Goal: Task Accomplishment & Management: Use online tool/utility

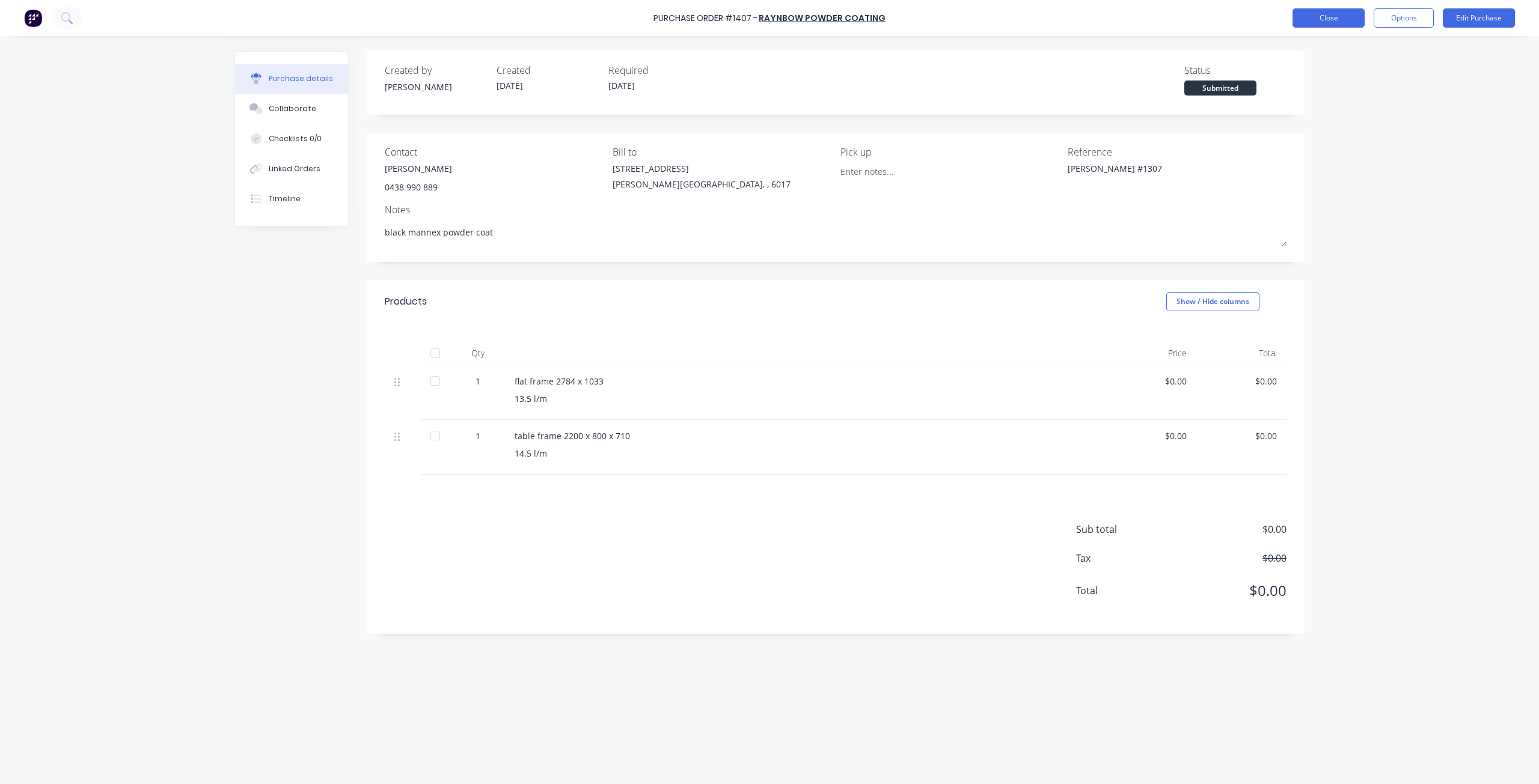
click at [1321, 18] on button "Close" at bounding box center [1328, 17] width 72 height 19
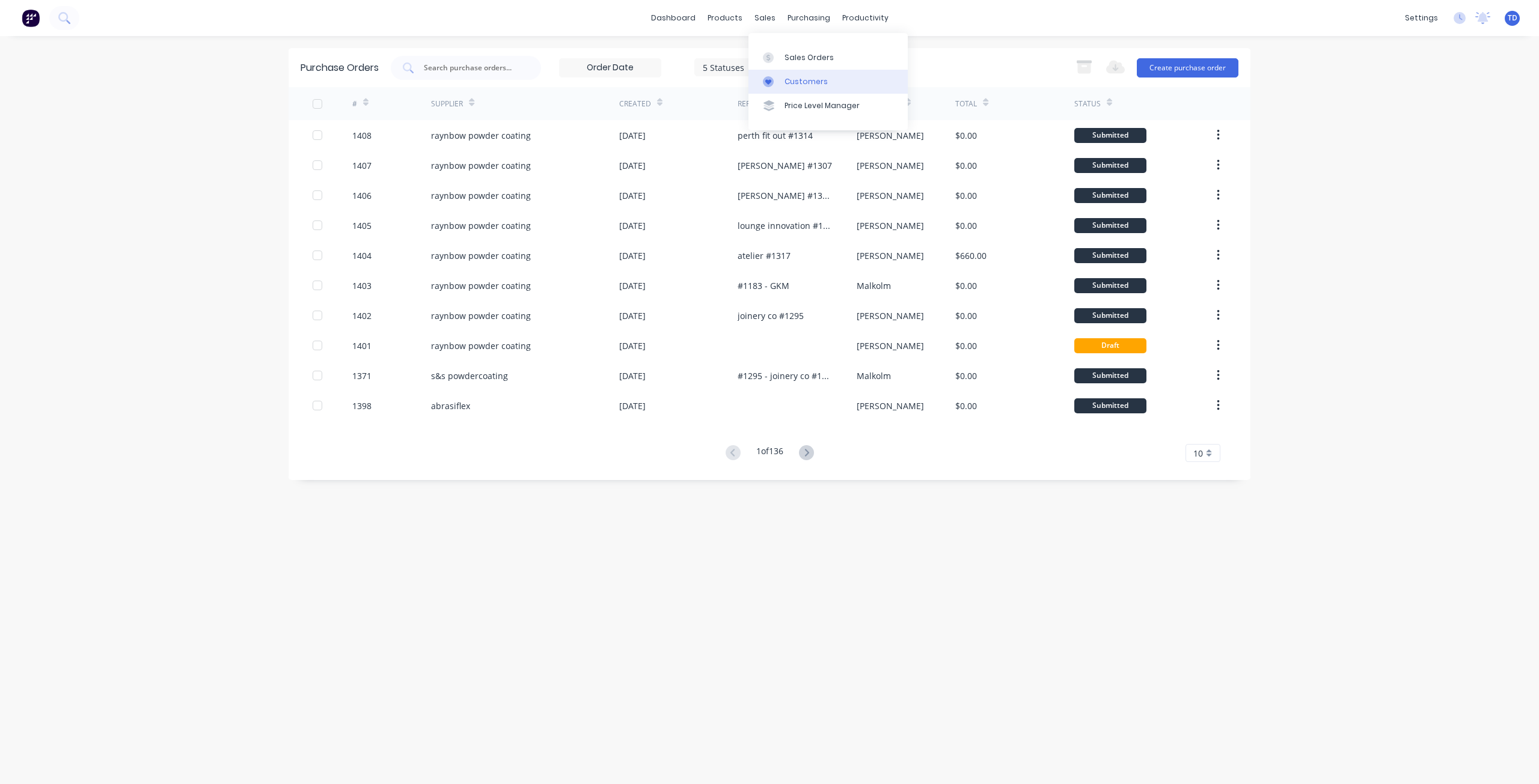
click at [783, 86] on link "Customers" at bounding box center [828, 81] width 159 height 24
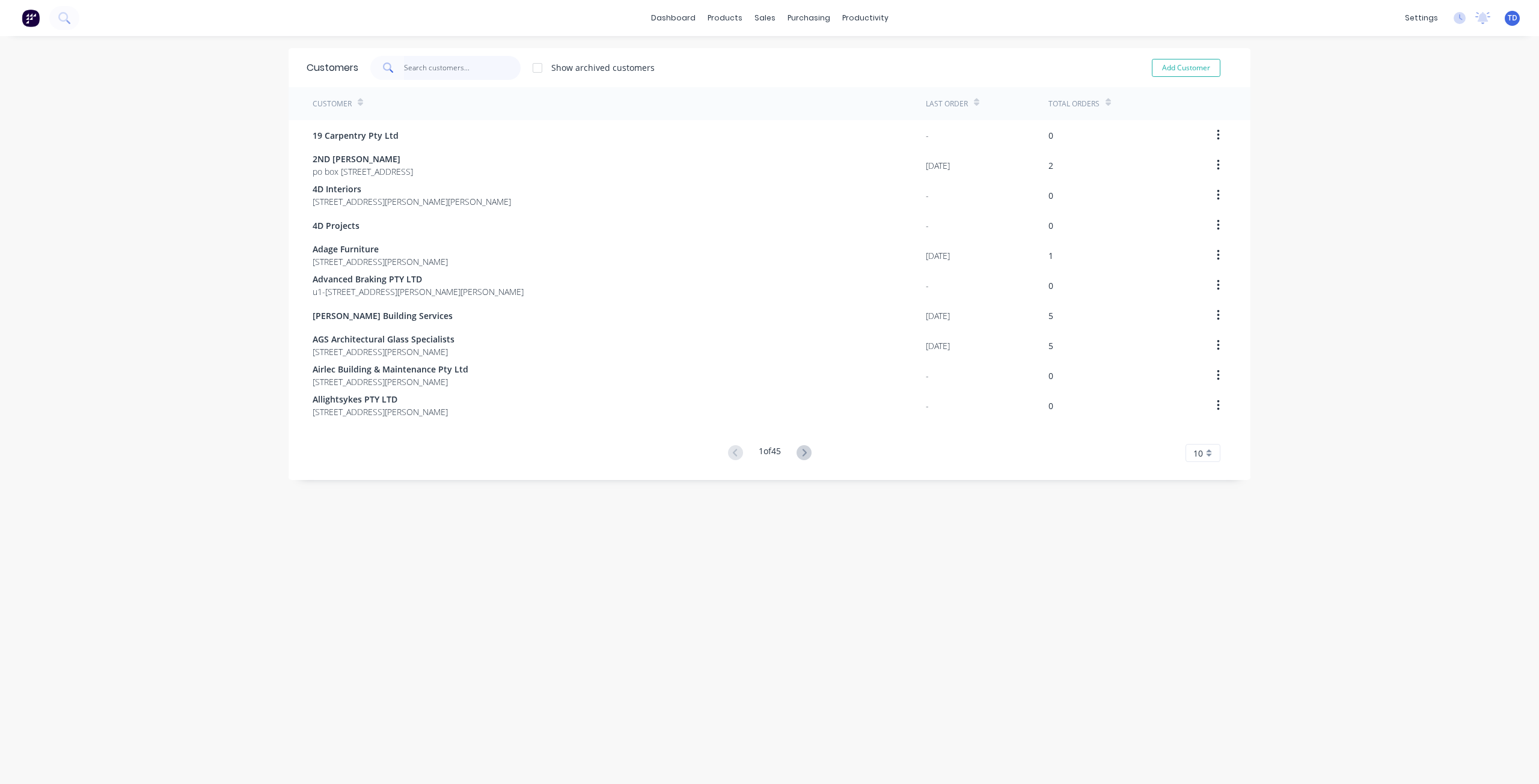
click at [428, 75] on input "text" at bounding box center [462, 67] width 117 height 24
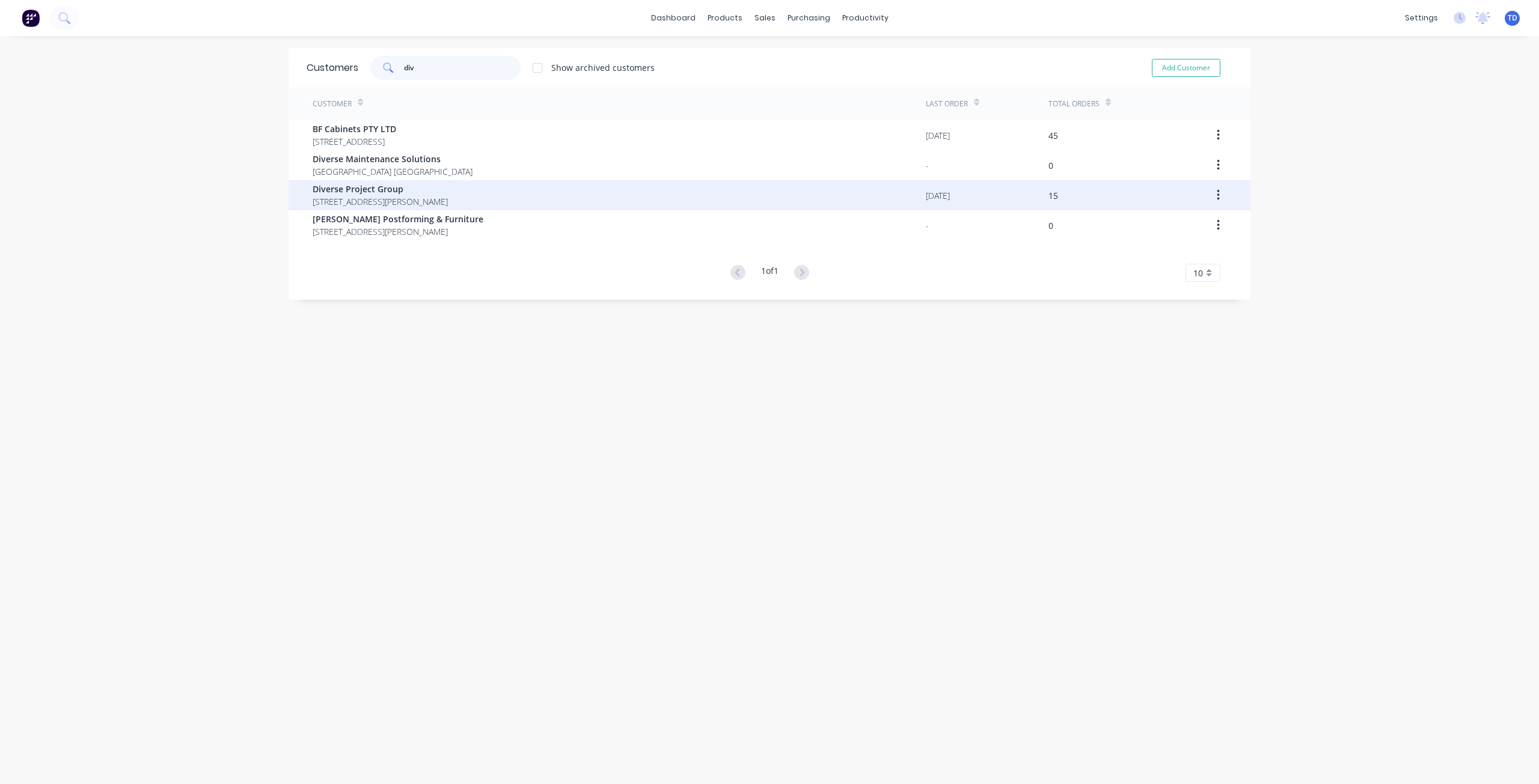
type input "div"
click at [436, 197] on span "[STREET_ADDRESS][PERSON_NAME]" at bounding box center [380, 201] width 135 height 12
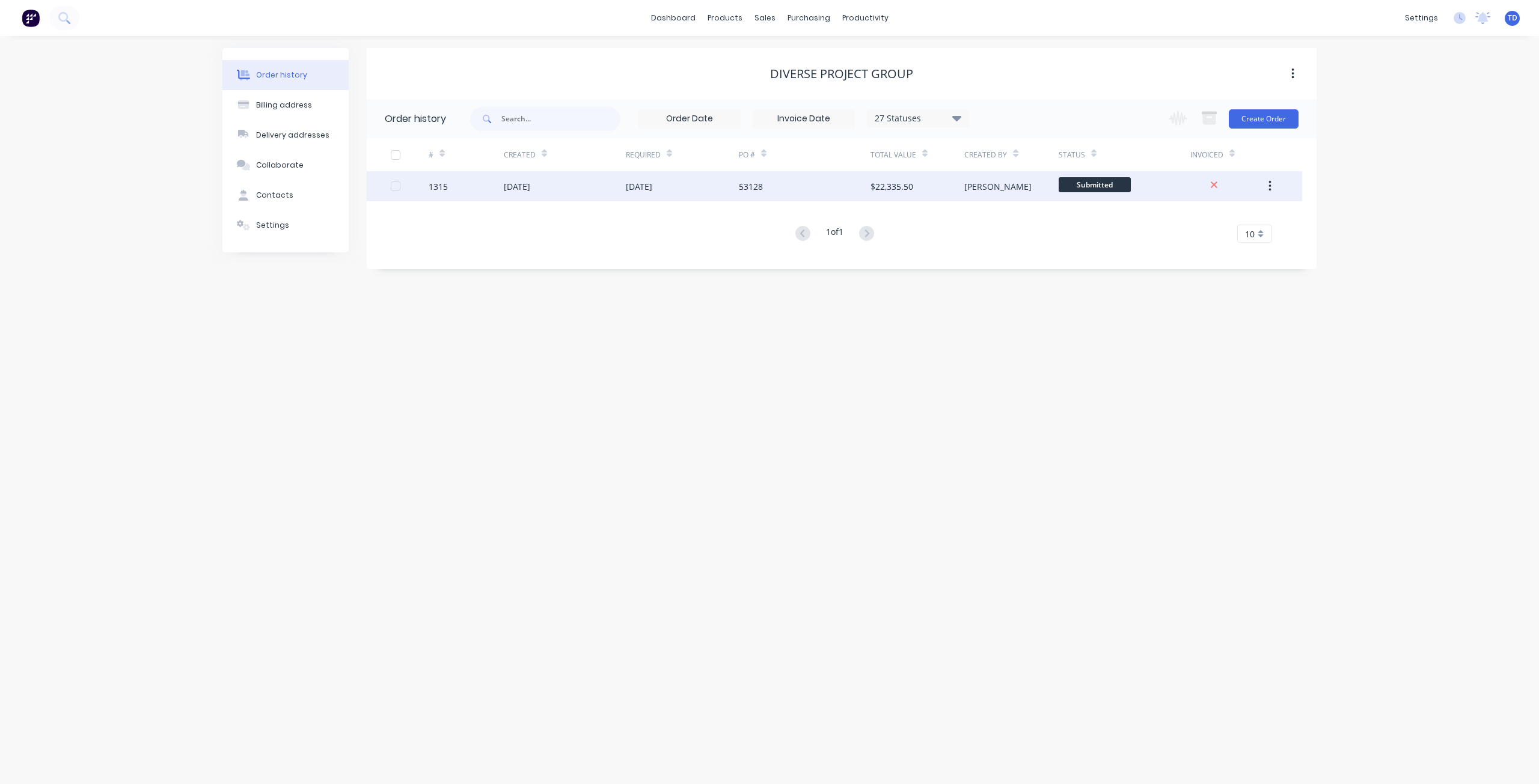
click at [628, 190] on div "[DATE]" at bounding box center [639, 186] width 26 height 12
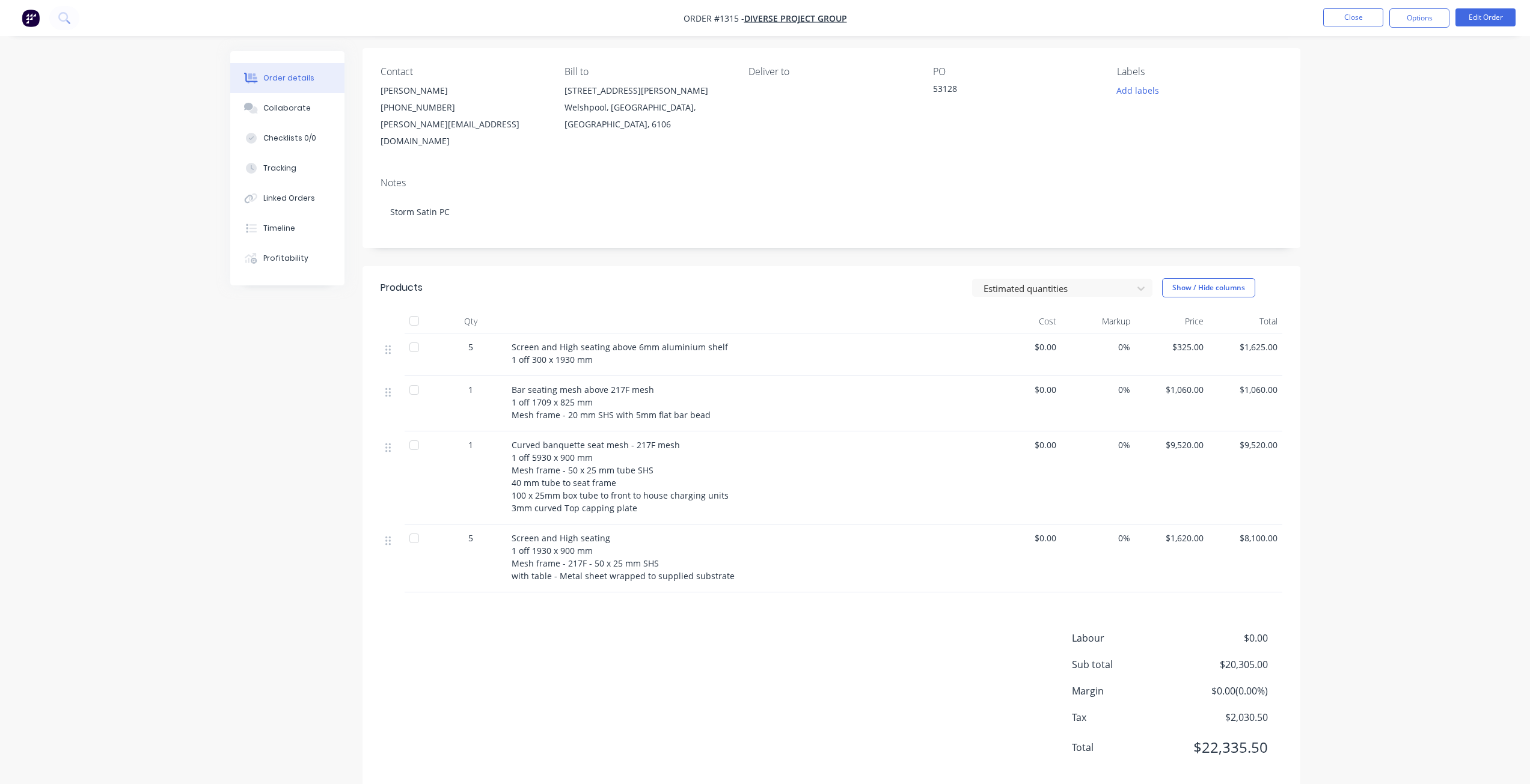
scroll to position [90, 0]
click at [291, 107] on div "Collaborate" at bounding box center [287, 107] width 48 height 11
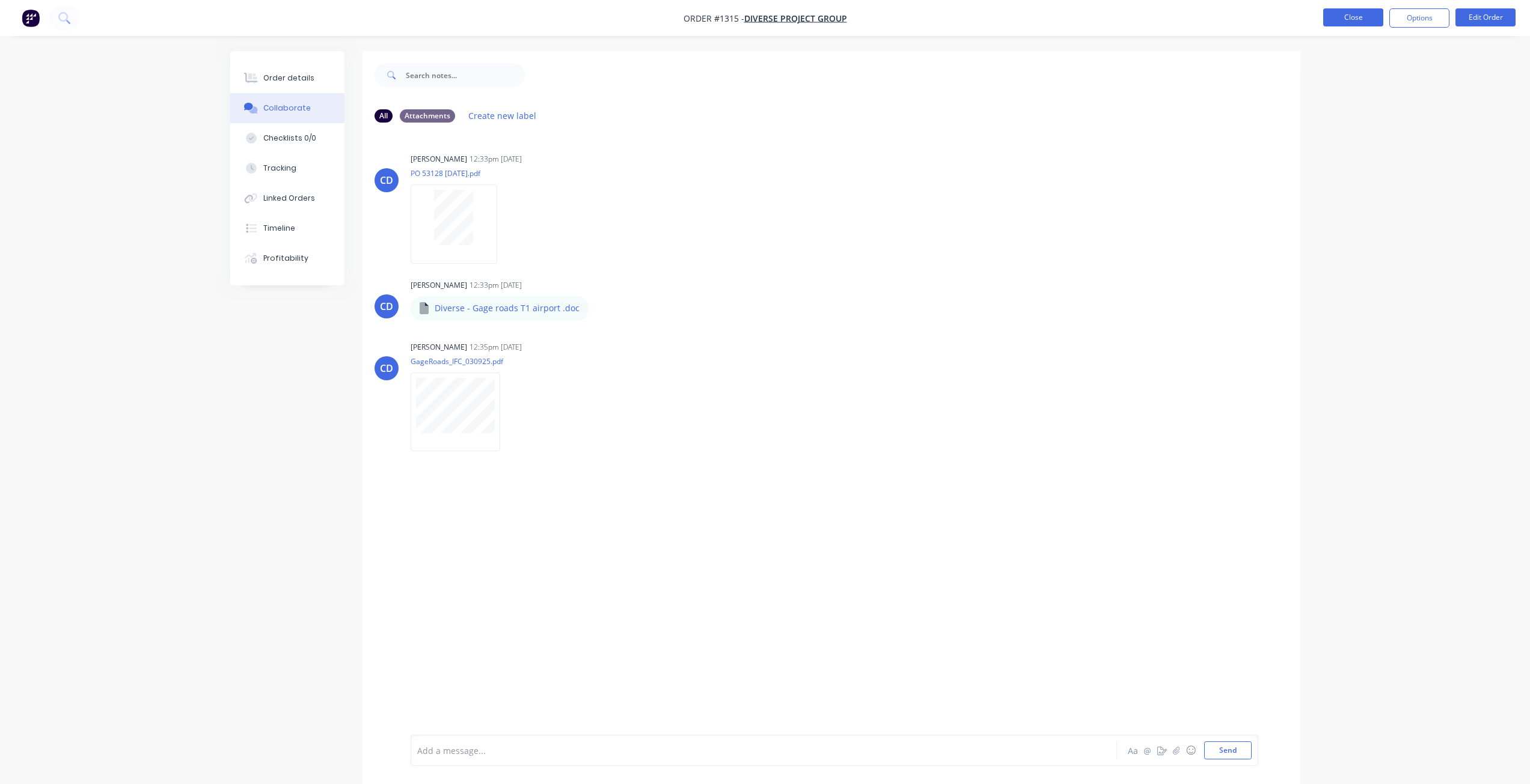
click at [1354, 12] on button "Close" at bounding box center [1353, 17] width 60 height 18
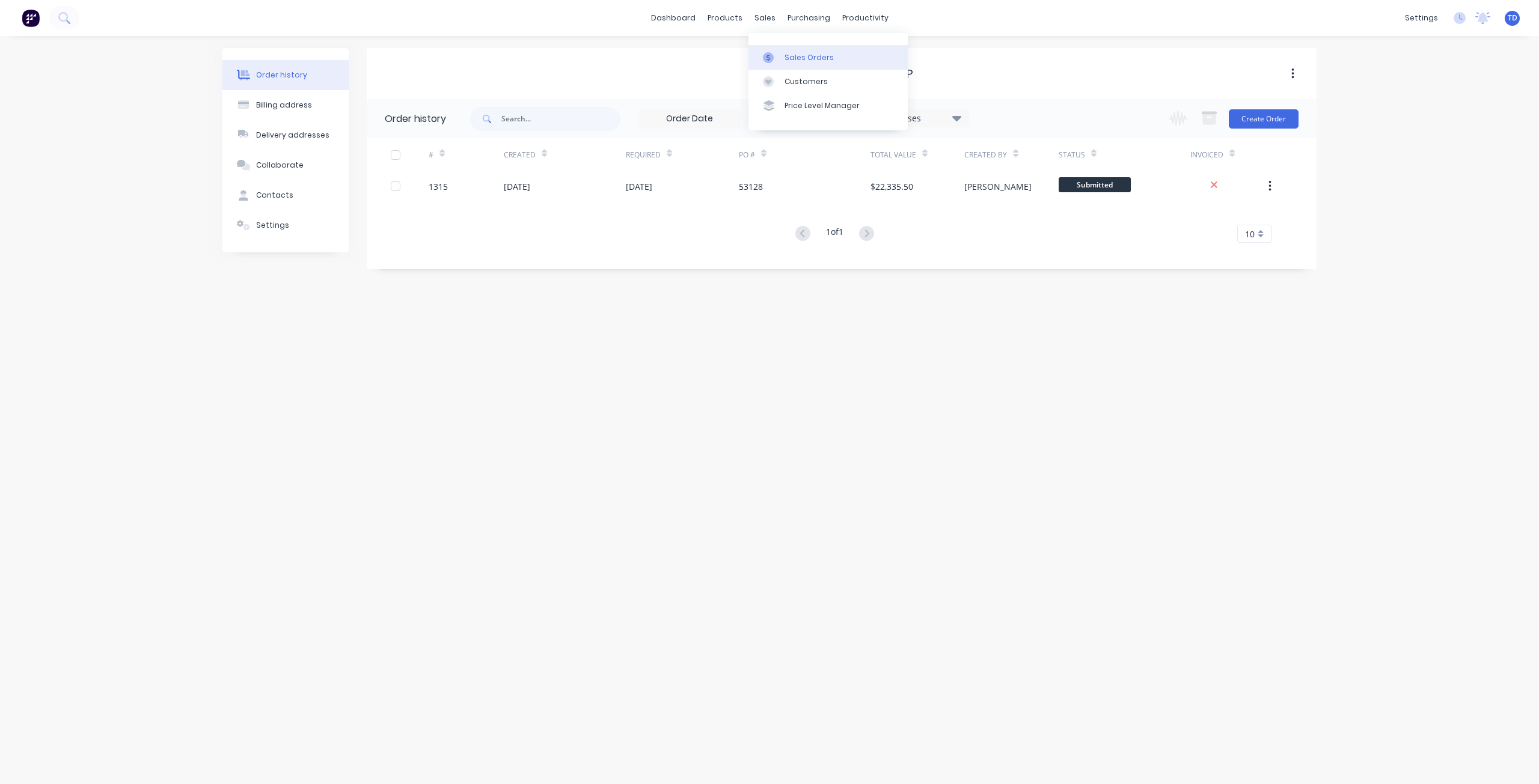
click at [786, 57] on div "Sales Orders" at bounding box center [809, 57] width 49 height 11
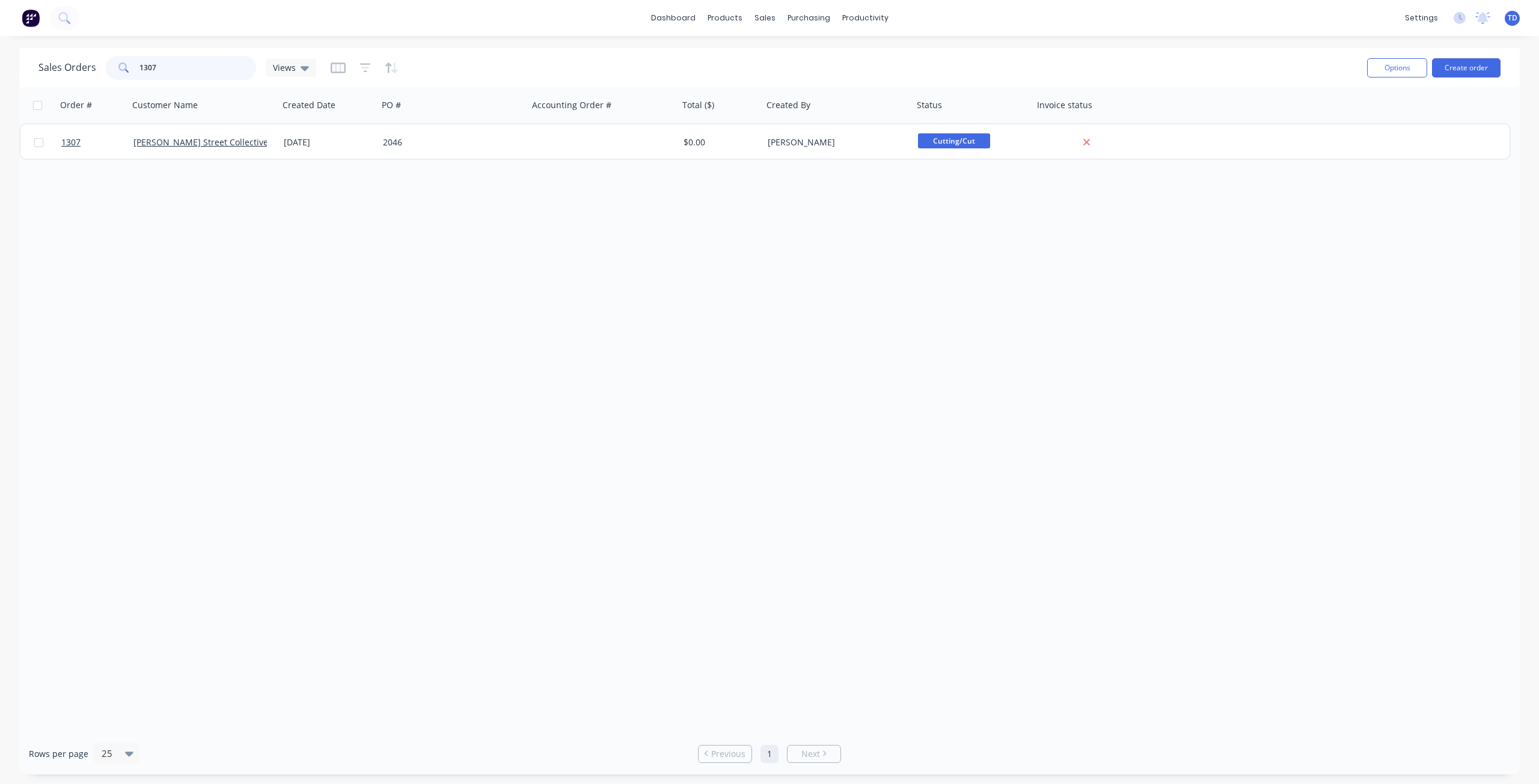
drag, startPoint x: 127, startPoint y: 68, endPoint x: 53, endPoint y: 48, distance: 76.7
click at [46, 55] on div "Sales Orders 1307 Views" at bounding box center [698, 67] width 1319 height 30
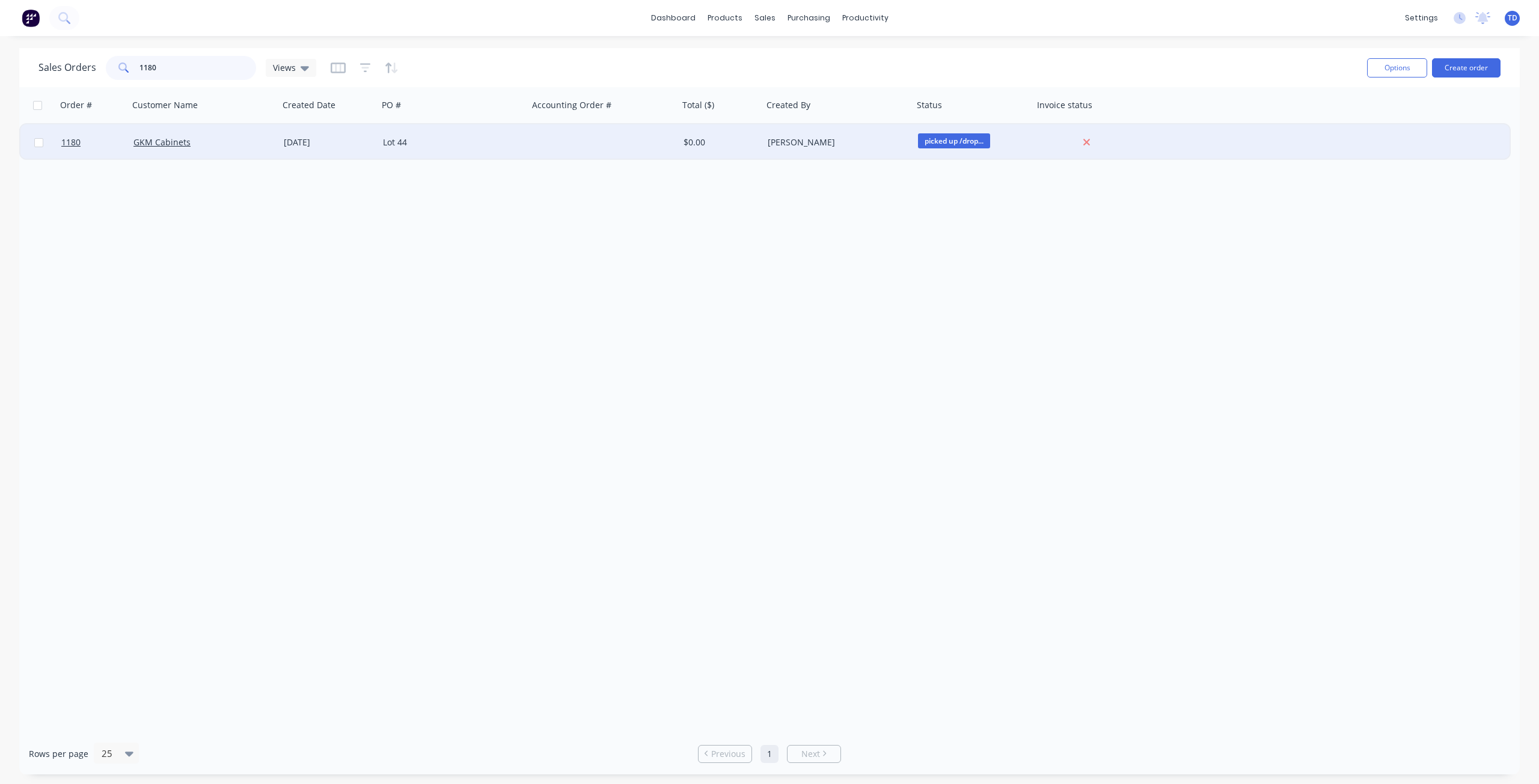
type input "1180"
click at [436, 149] on div "Lot 44" at bounding box center [453, 143] width 150 height 36
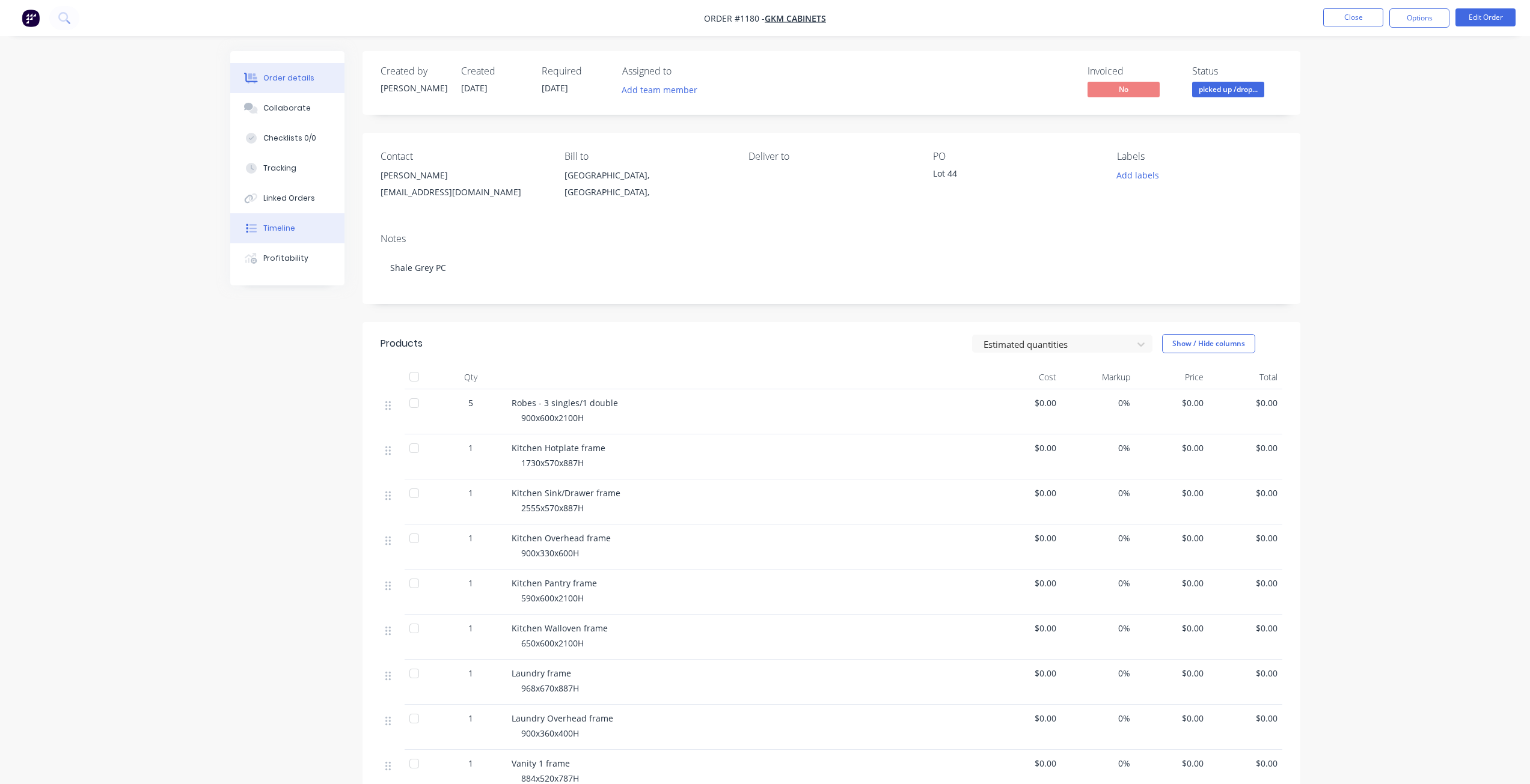
drag, startPoint x: 264, startPoint y: 226, endPoint x: 268, endPoint y: 235, distance: 9.8
click at [264, 227] on div "Timeline" at bounding box center [279, 228] width 32 height 11
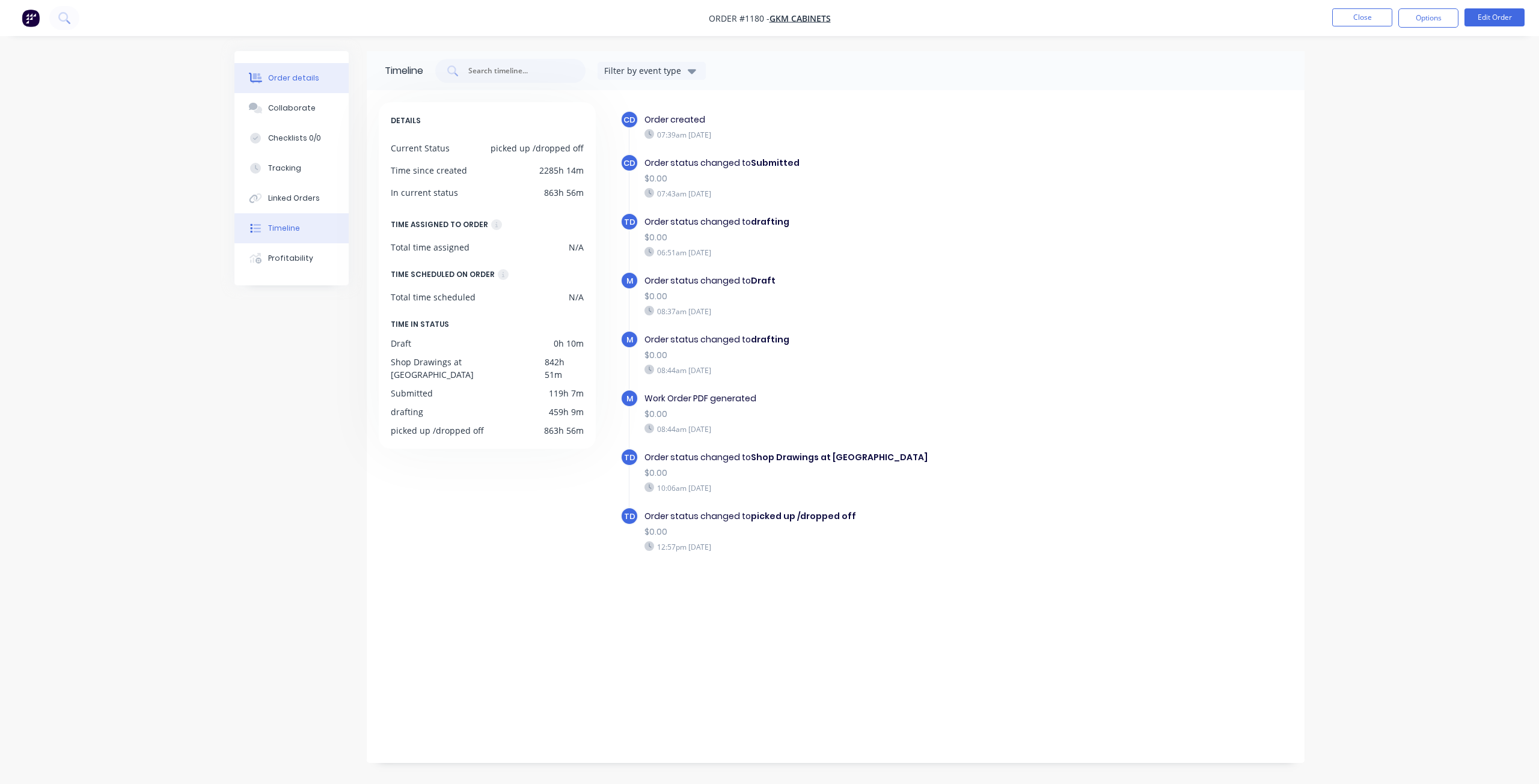
click at [289, 77] on div "Order details" at bounding box center [294, 78] width 51 height 11
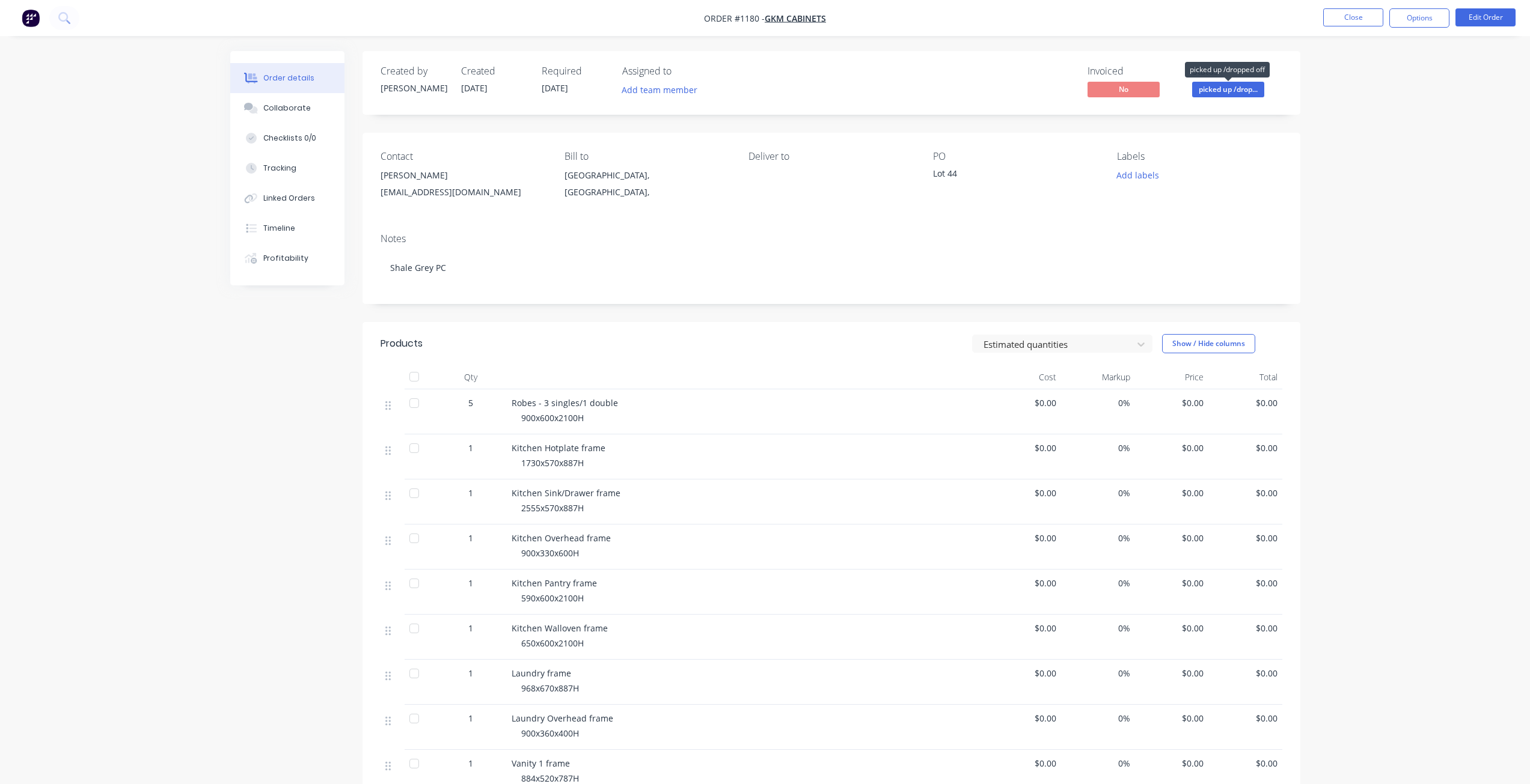
click at [1231, 89] on span "picked up /drop..." at bounding box center [1228, 89] width 72 height 15
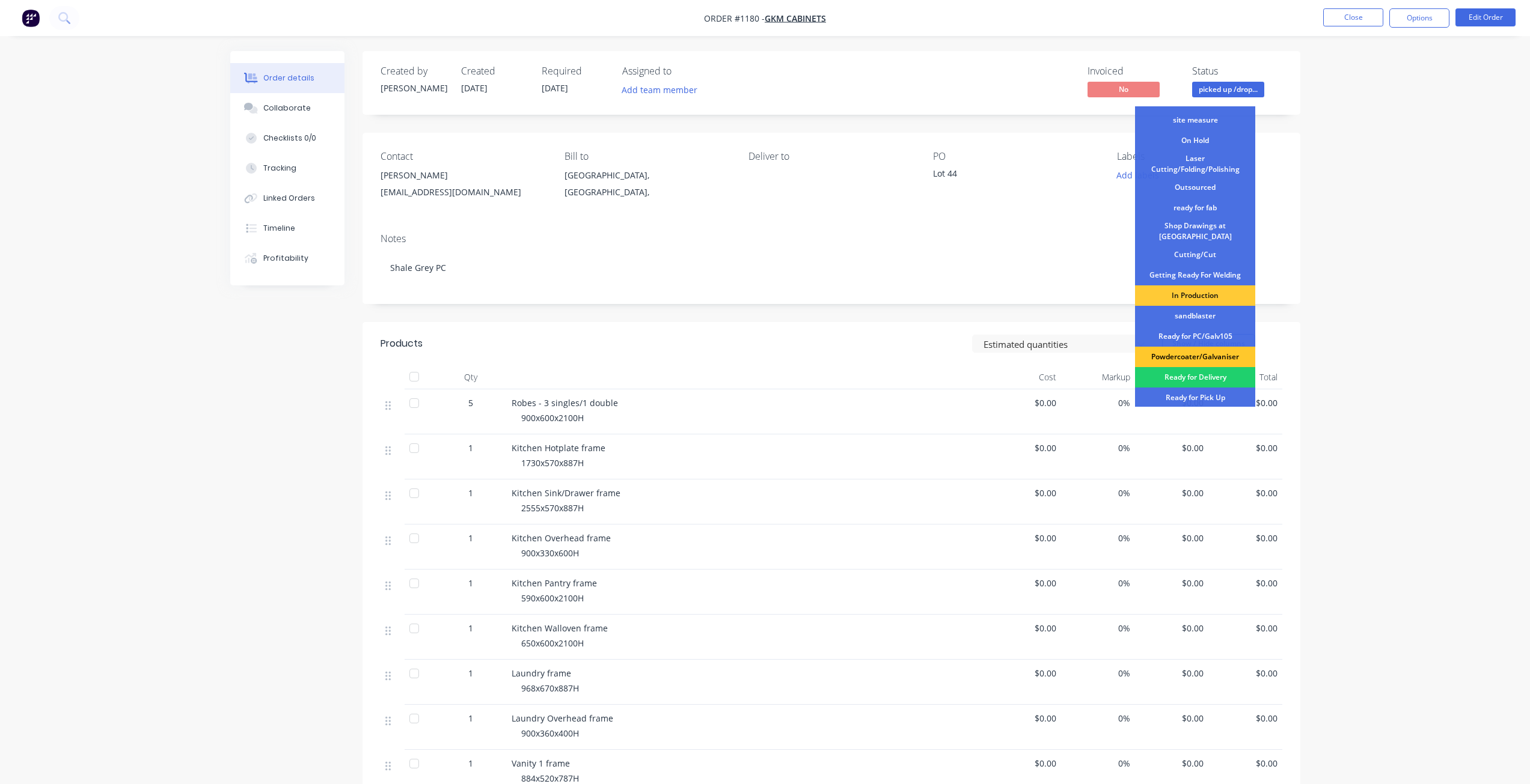
scroll to position [59, 0]
click at [1199, 347] on div "Powdercoater/Galvaniser" at bounding box center [1194, 355] width 121 height 21
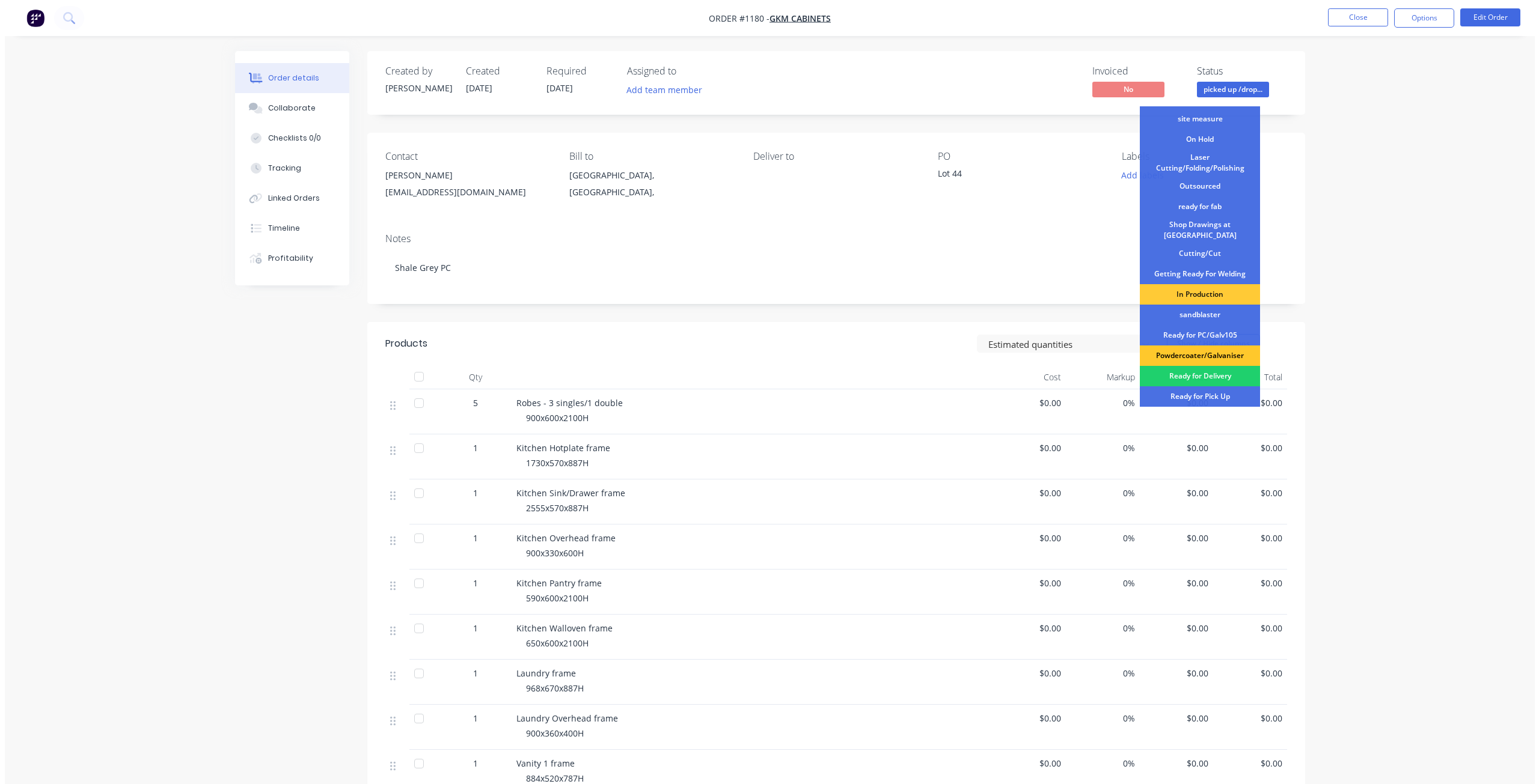
scroll to position [0, 0]
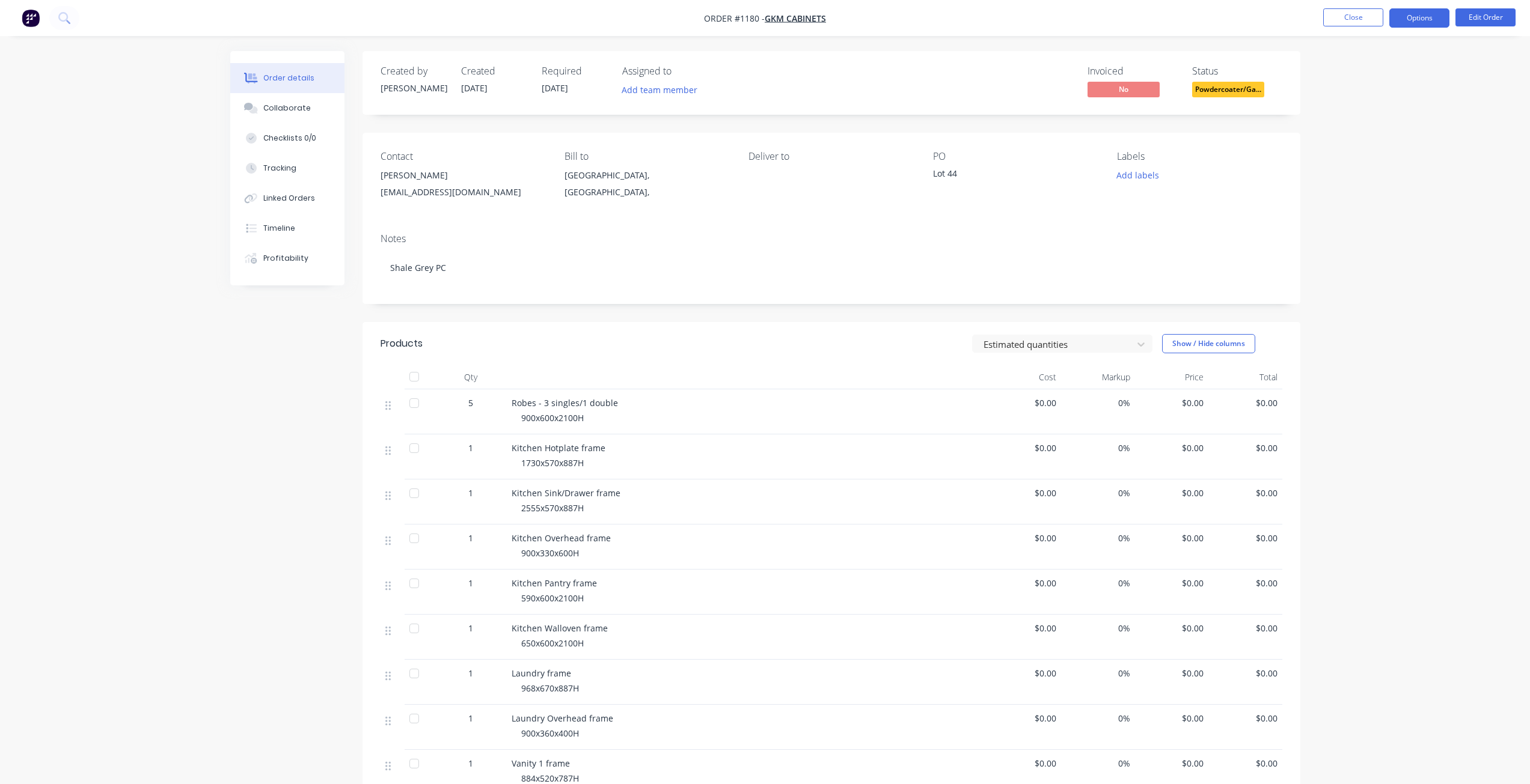
drag, startPoint x: 1414, startPoint y: 13, endPoint x: 1410, endPoint y: 25, distance: 12.6
click at [1413, 15] on button "Options" at bounding box center [1418, 17] width 60 height 19
click at [1355, 216] on div "Purchase Products" at bounding box center [1383, 217] width 111 height 17
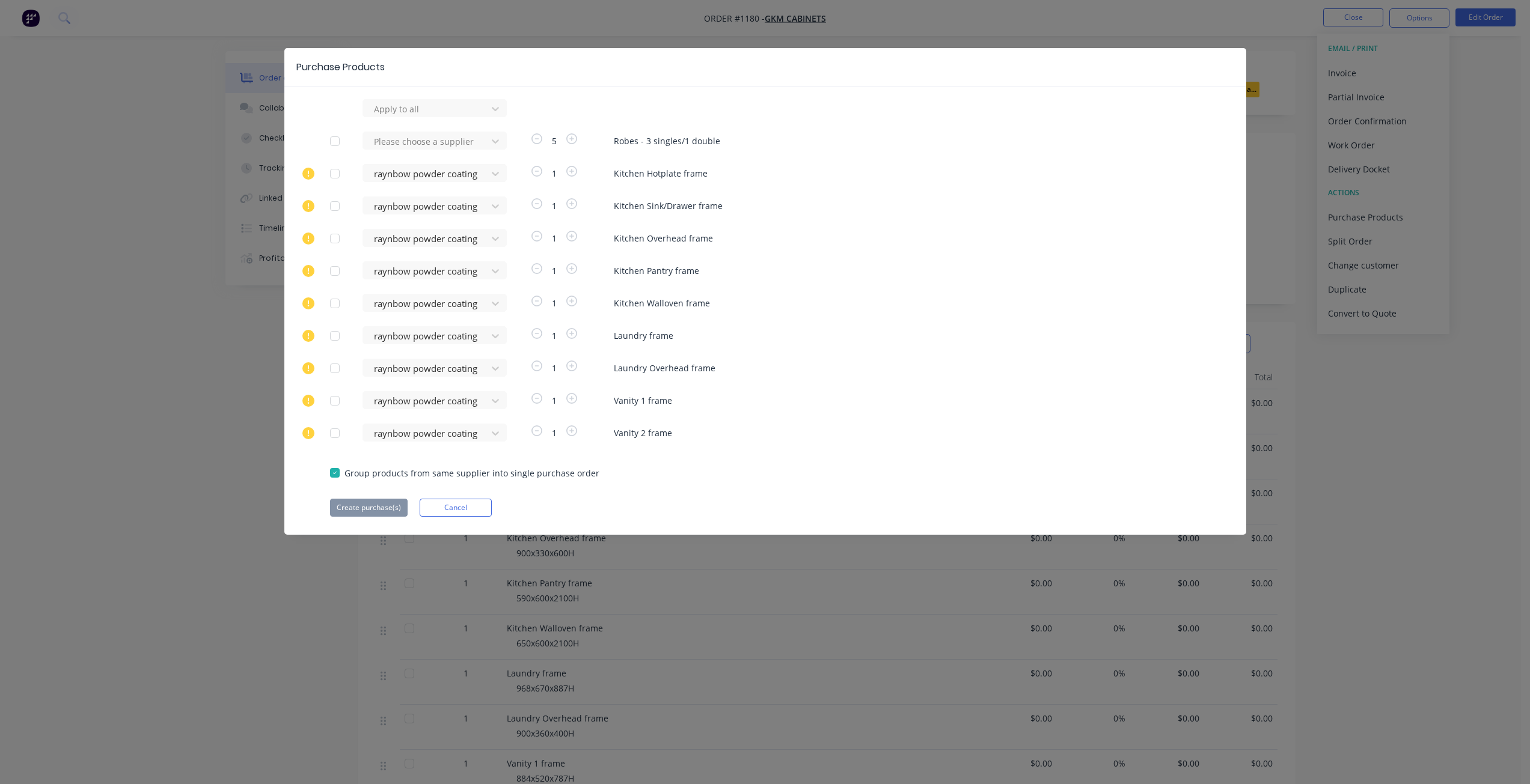
click at [333, 142] on div at bounding box center [334, 141] width 24 height 24
click at [414, 140] on div at bounding box center [427, 141] width 108 height 15
type input "ray"
click at [418, 184] on div "raynbow powder coating" at bounding box center [435, 185] width 144 height 22
click at [363, 511] on button "Create purchase(s)" at bounding box center [368, 508] width 78 height 18
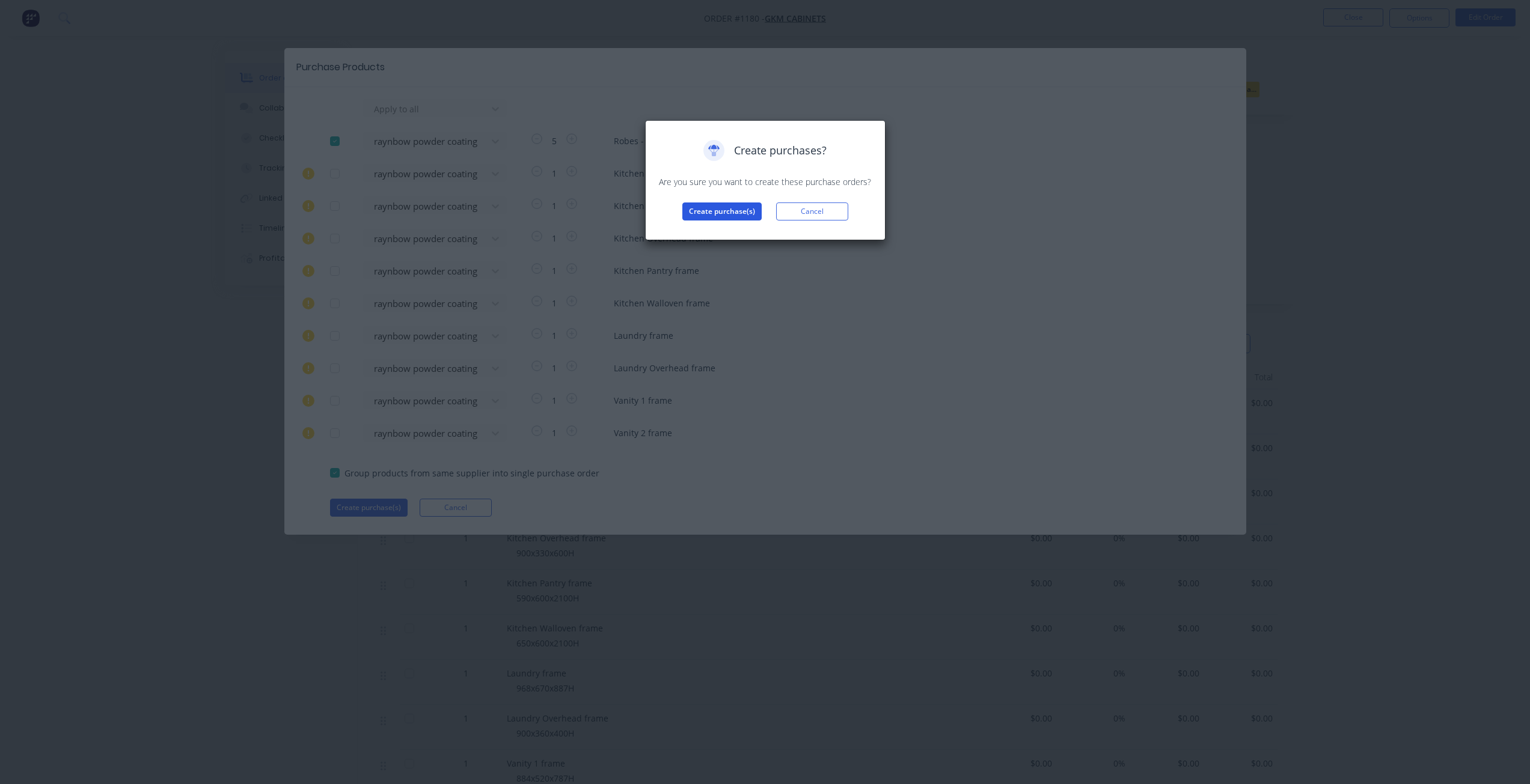
click at [703, 212] on button "Create purchase(s)" at bounding box center [722, 212] width 80 height 18
click at [723, 230] on button "View purchase(s)" at bounding box center [722, 230] width 72 height 18
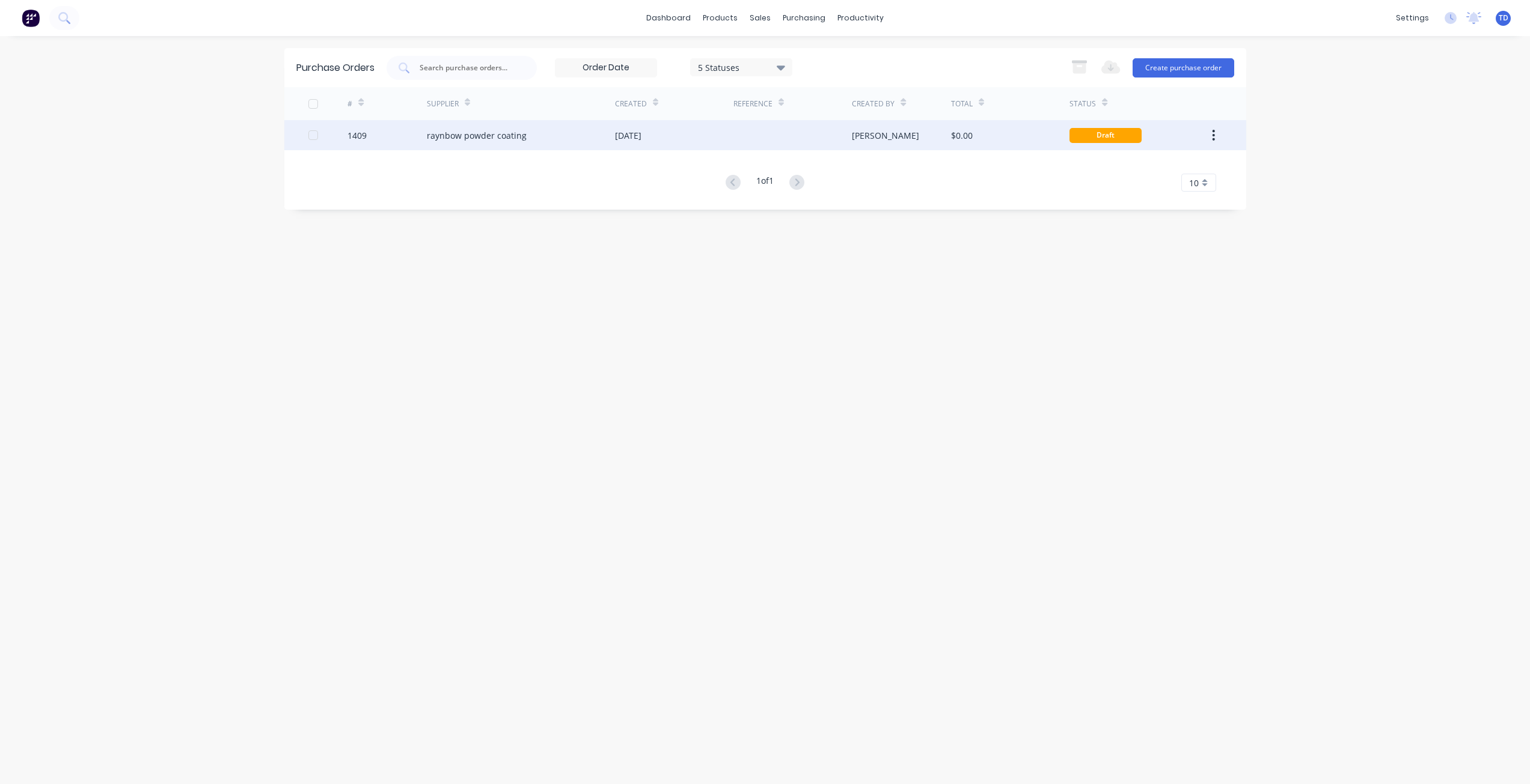
click at [512, 134] on div "raynbow powder coating" at bounding box center [477, 135] width 100 height 12
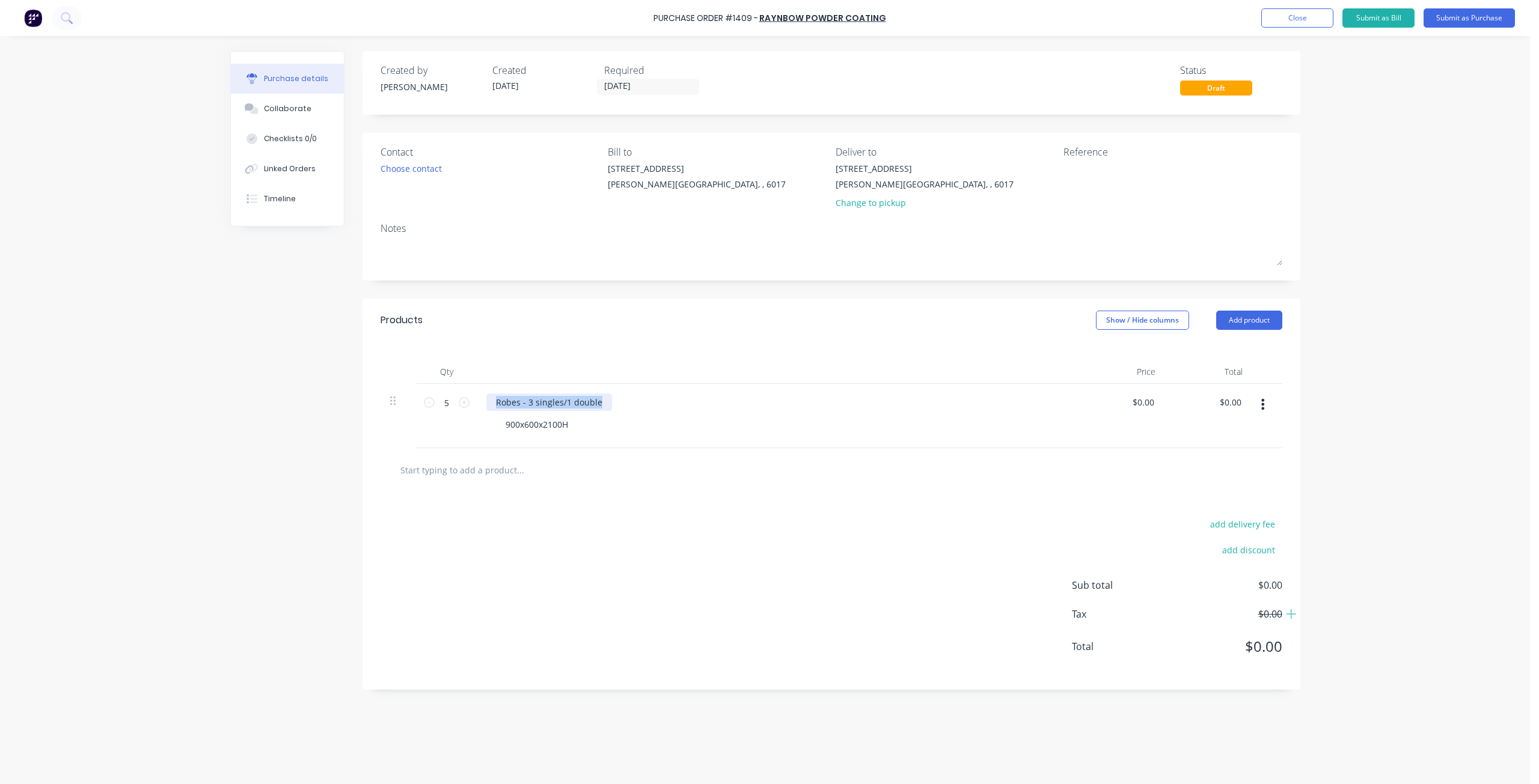
drag, startPoint x: 587, startPoint y: 403, endPoint x: 411, endPoint y: 395, distance: 176.2
click at [411, 395] on div "5 5 Robes - 3 singles/1 double 900x600x2100H $0.00 $0.00 $0.00 $0.00" at bounding box center [831, 416] width 902 height 64
drag, startPoint x: 571, startPoint y: 423, endPoint x: 521, endPoint y: 421, distance: 50.0
click at [457, 417] on div "5 5 cupboard frames 900x600x2100H $0.00 $0.00 $0.00 $0.00" at bounding box center [831, 416] width 902 height 64
click at [565, 403] on div "cupboard frames" at bounding box center [531, 402] width 89 height 17
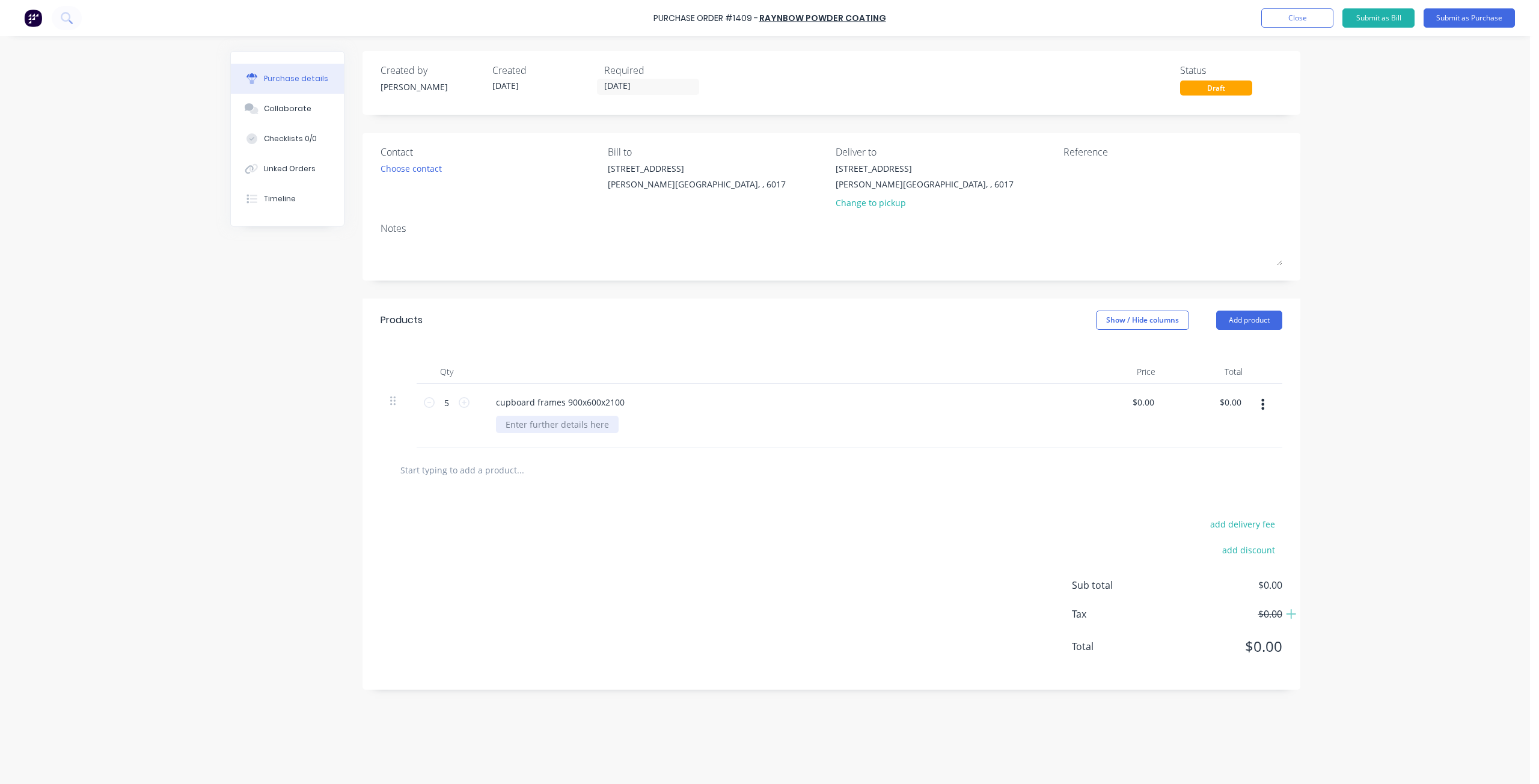
click at [562, 423] on div at bounding box center [557, 424] width 122 height 17
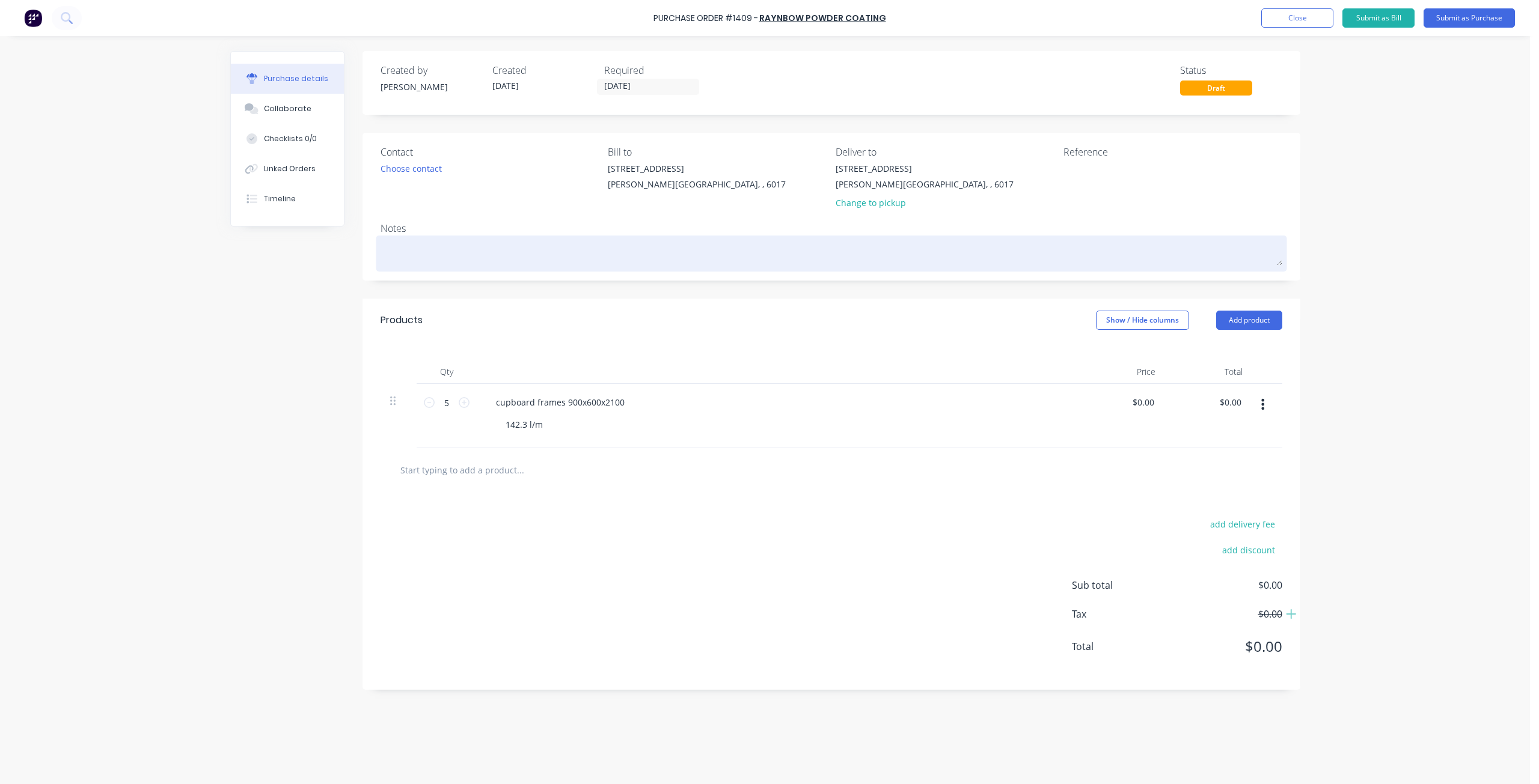
click at [484, 259] on textarea at bounding box center [831, 252] width 902 height 27
type textarea "x"
type textarea "s"
type textarea "x"
type textarea "sh"
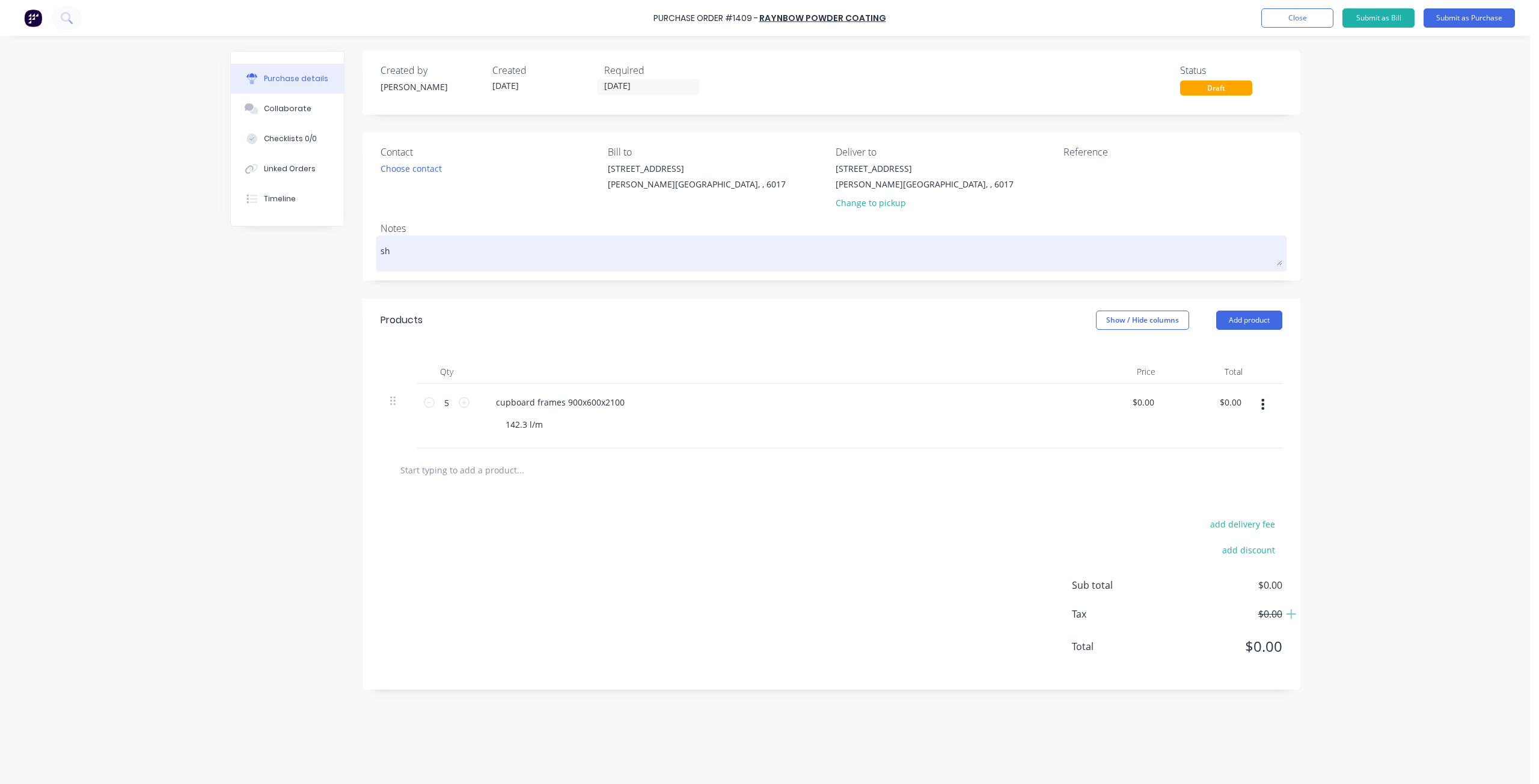
type textarea "x"
type textarea "sha"
type textarea "x"
type textarea "shal"
type textarea "x"
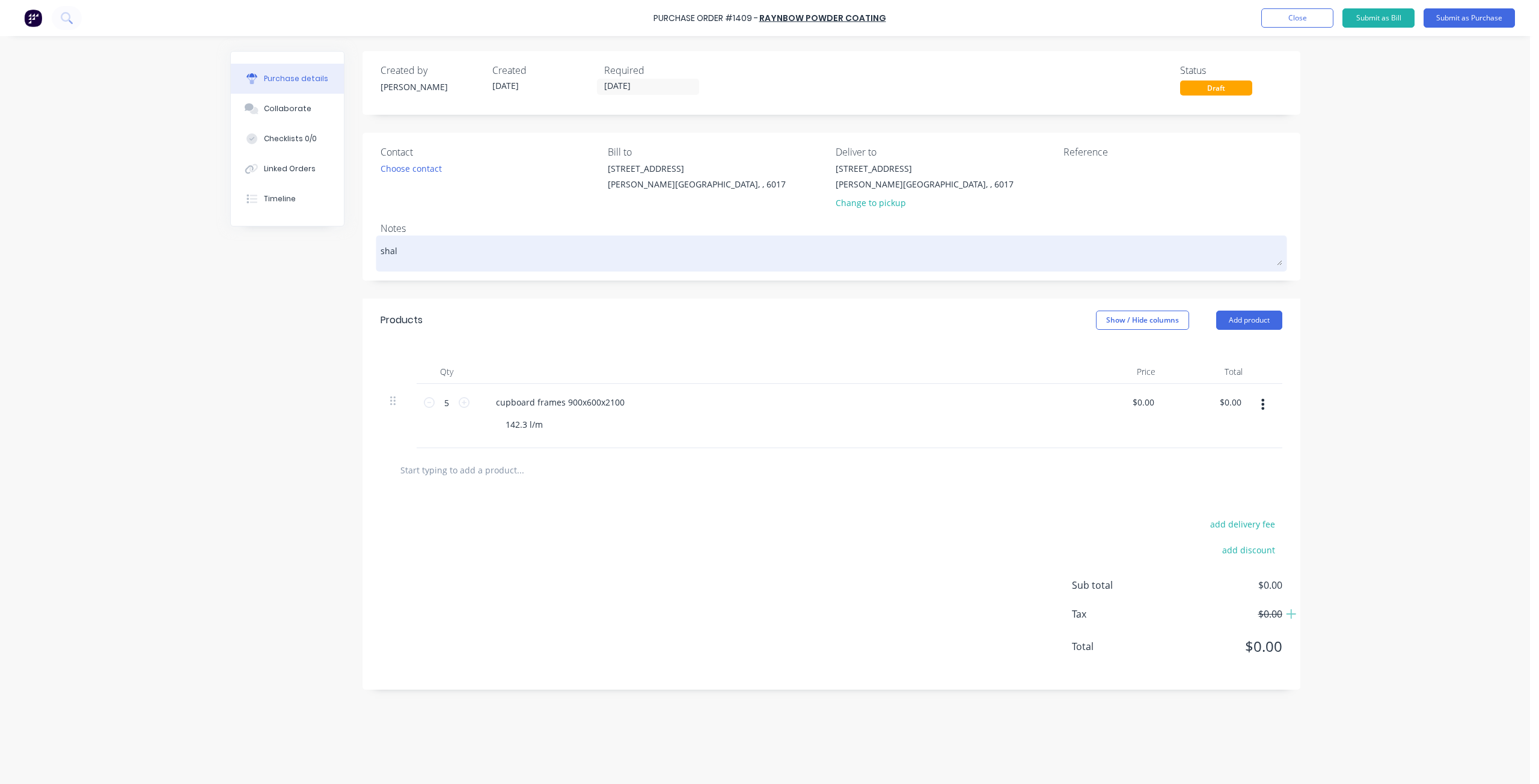
type textarea "shale"
type textarea "x"
type textarea "shale"
type textarea "x"
type textarea "shale g"
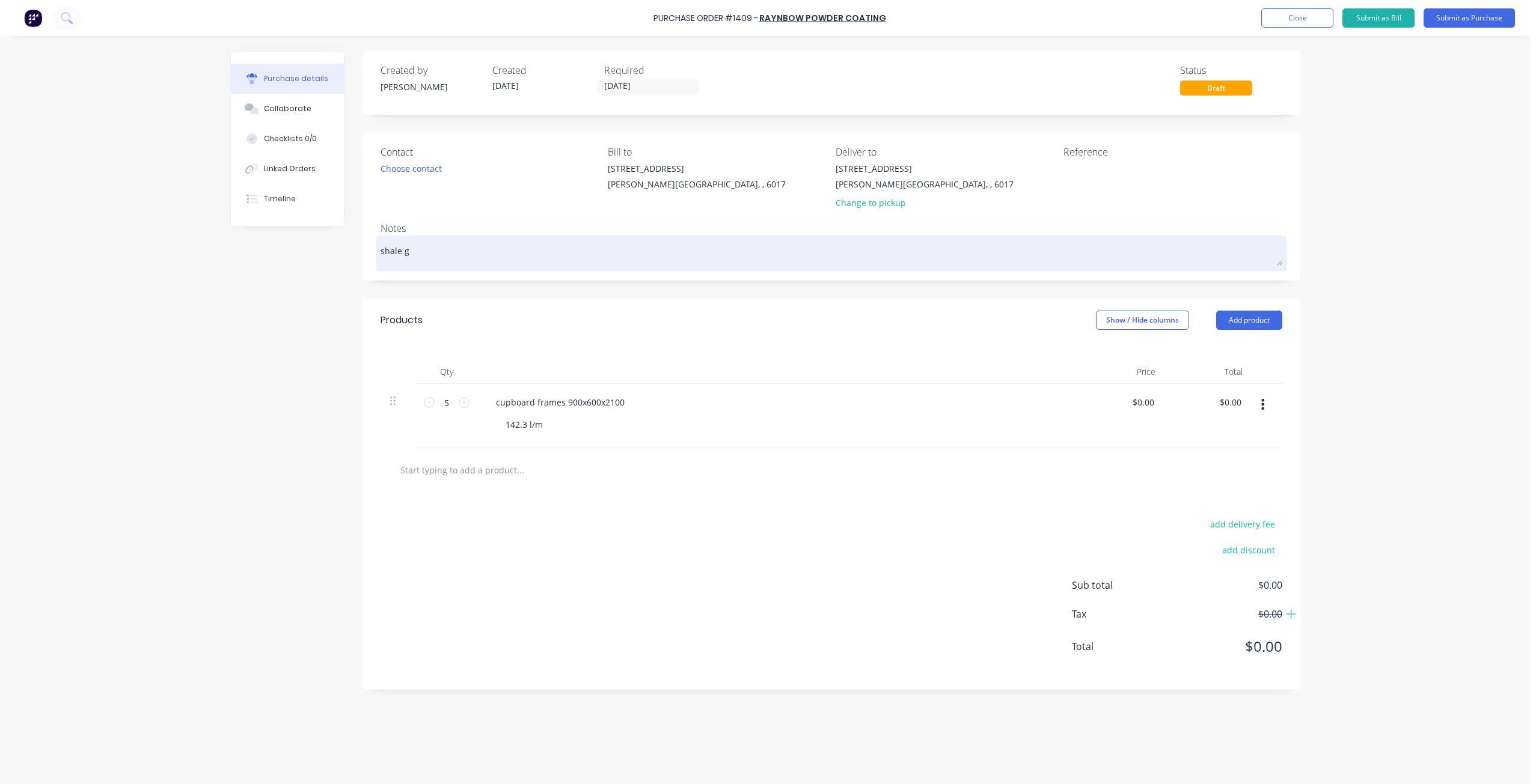
type textarea "x"
type textarea "shale gr"
type textarea "x"
type textarea "shale gre"
type textarea "x"
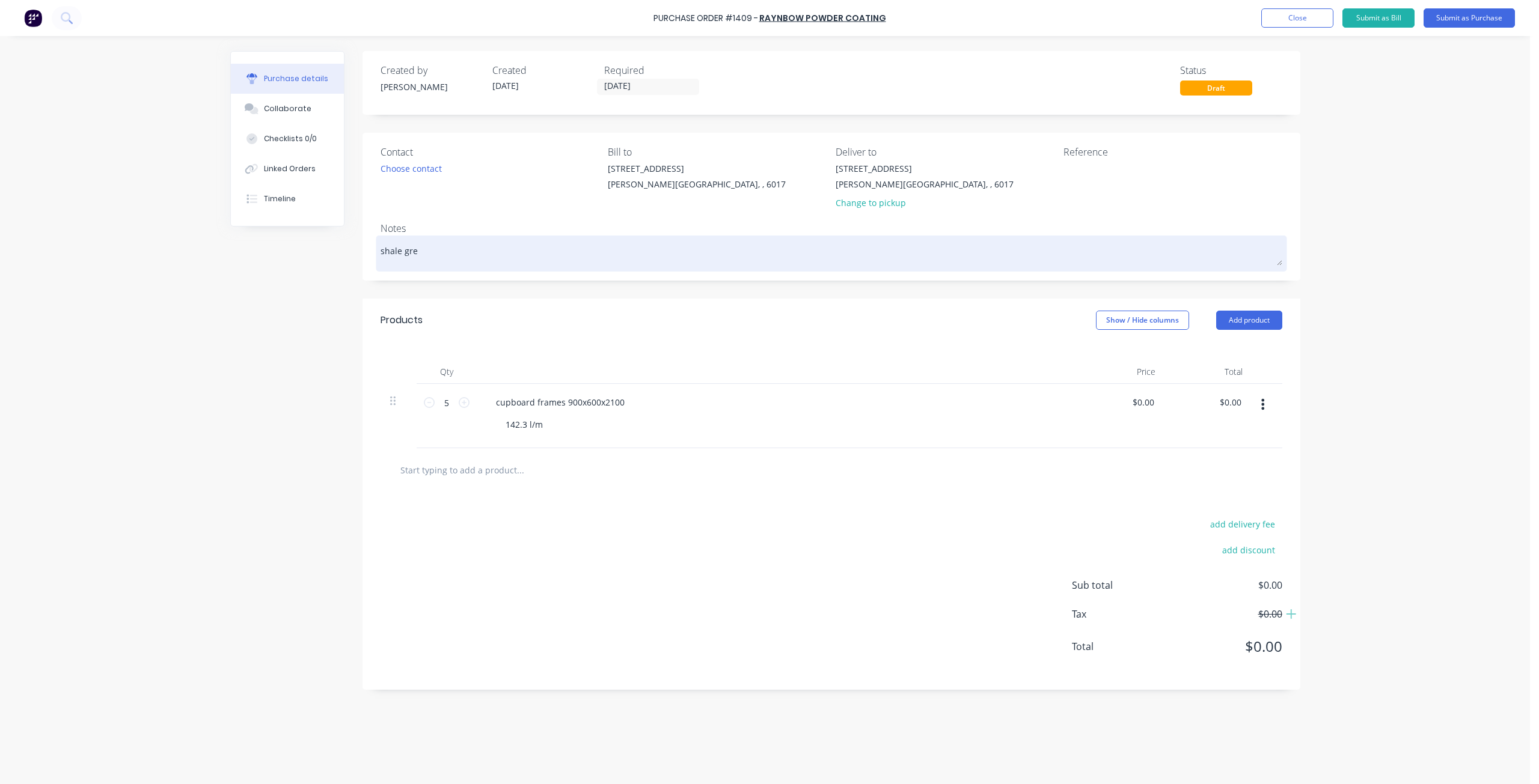
type textarea "shale grey"
type textarea "x"
type textarea "shale grey"
type textarea "x"
type textarea "shale grey p"
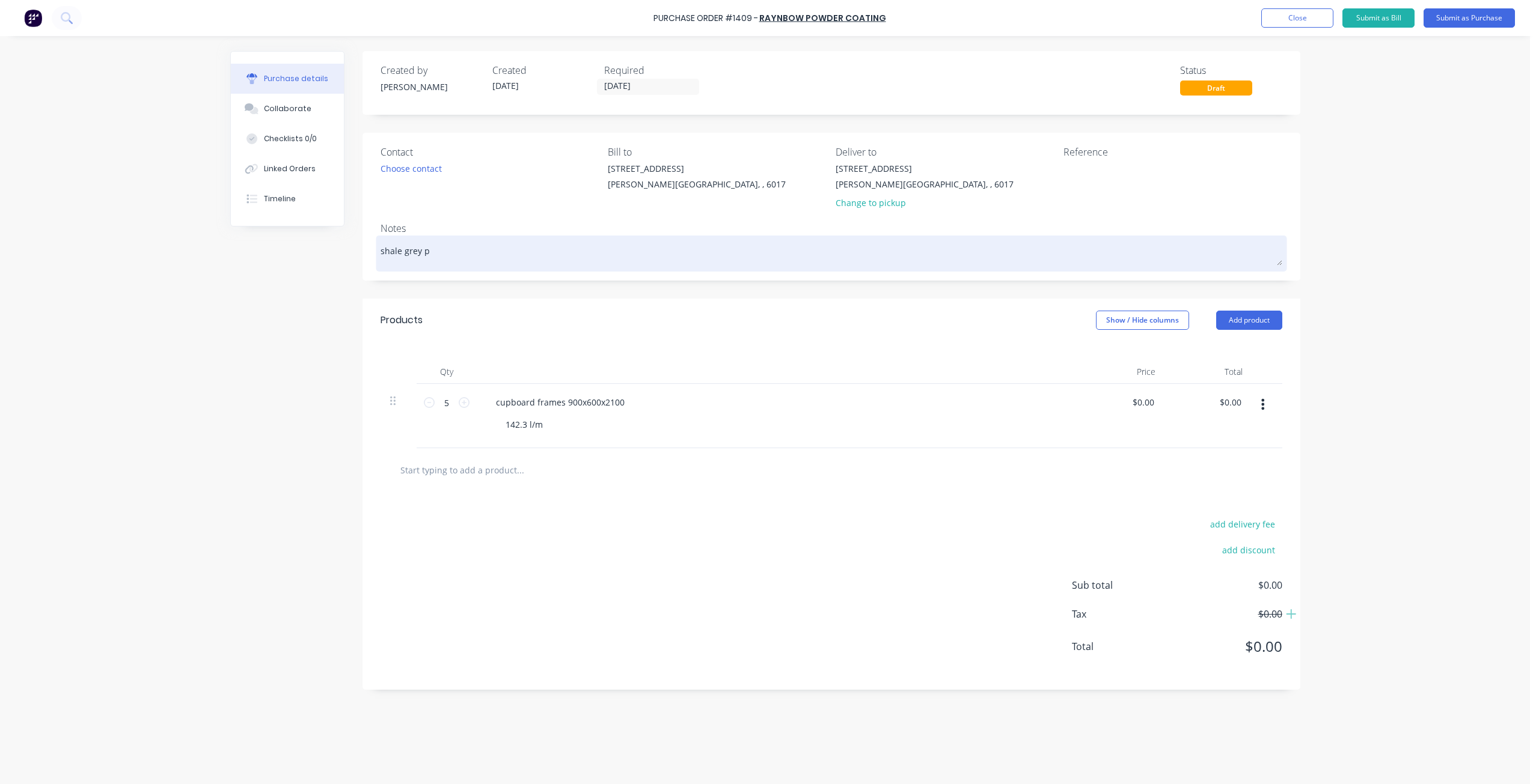
type textarea "x"
type textarea "shale grey po"
type textarea "x"
type textarea "shale grey pow"
type textarea "x"
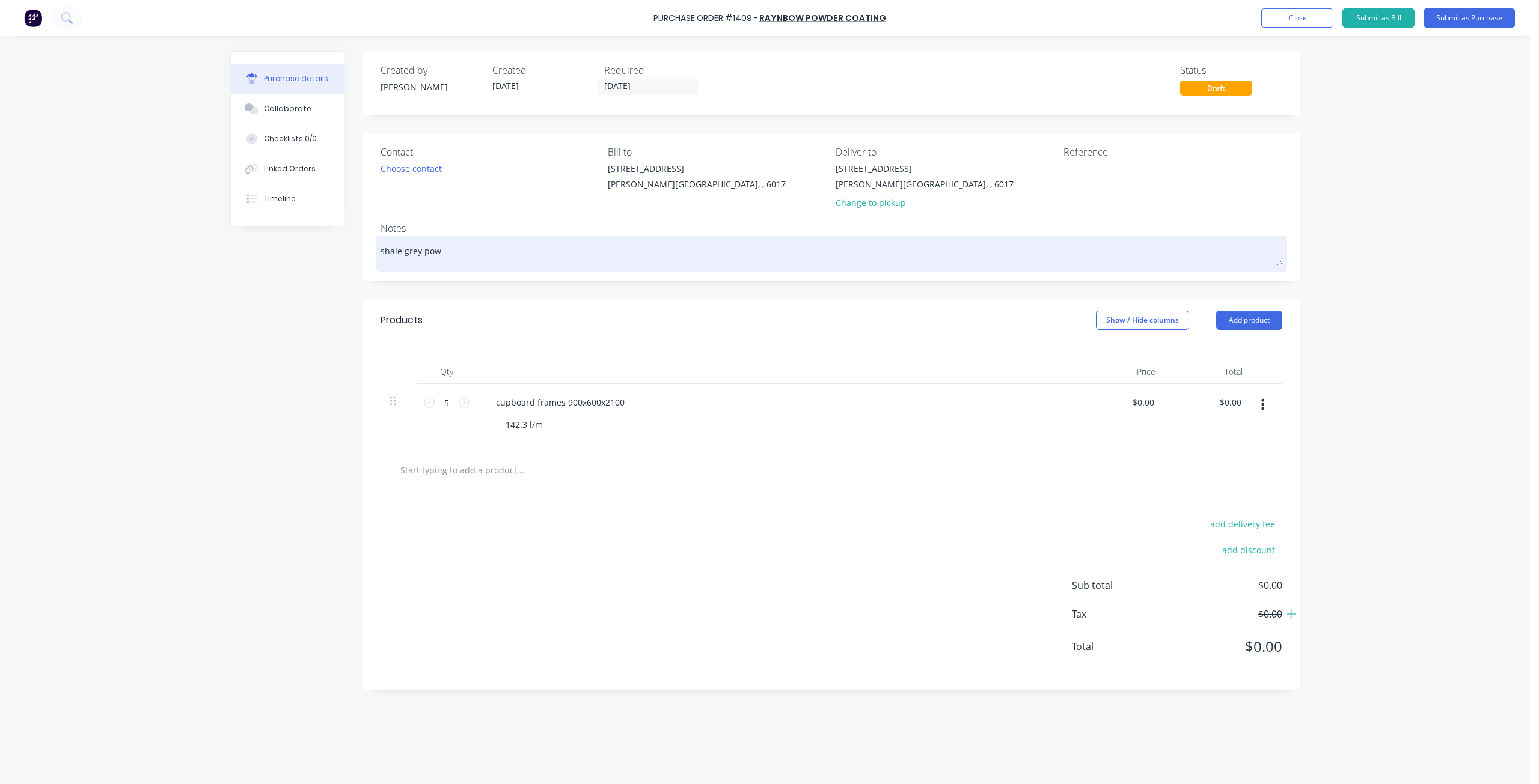
type textarea "shale grey powd"
type textarea "x"
type textarea "shale grey powde"
type textarea "x"
type textarea "shale grey powder"
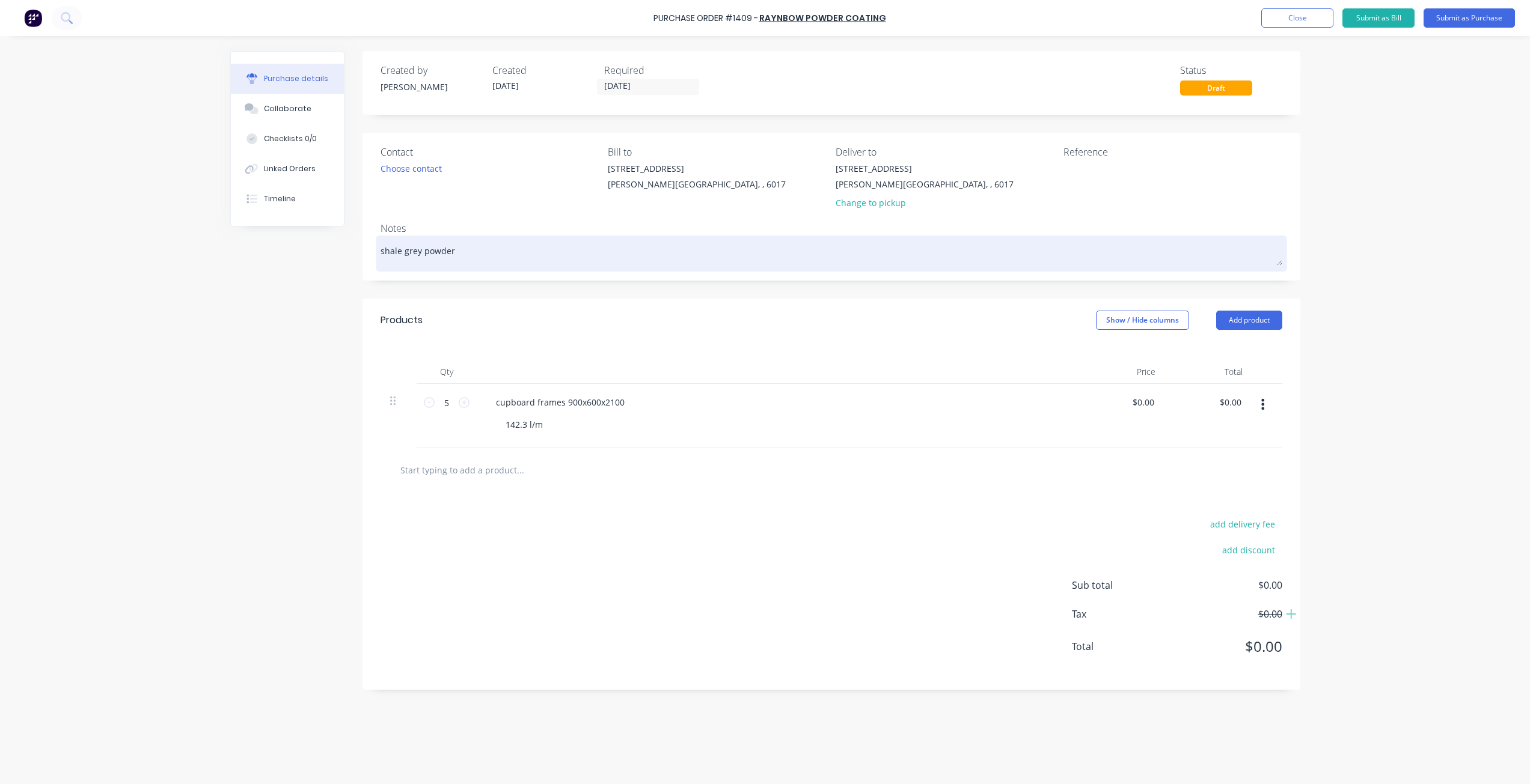
type textarea "x"
type textarea "shale grey powder"
type textarea "x"
type textarea "shale grey powder c"
type textarea "x"
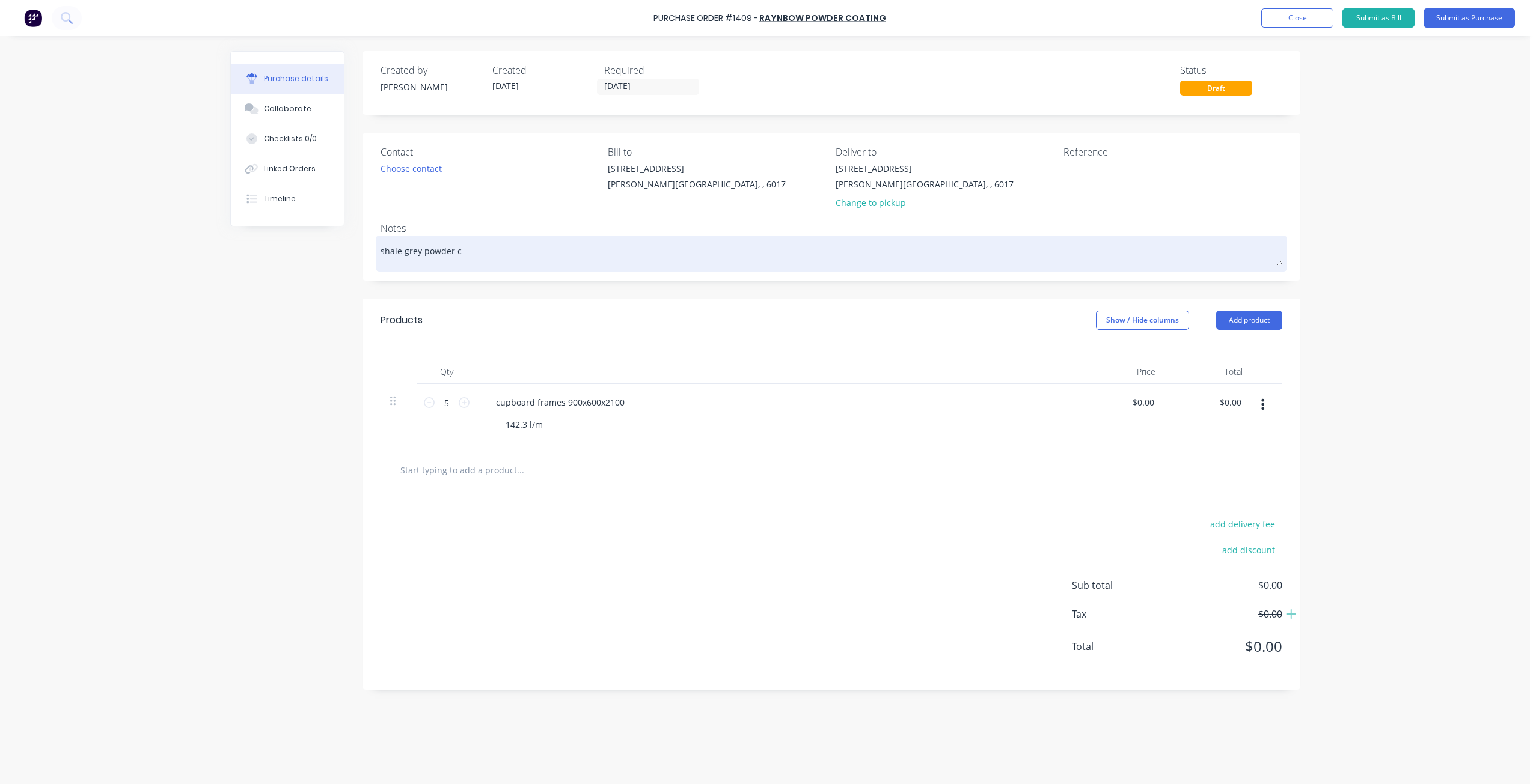
type textarea "shale grey powder co"
type textarea "x"
type textarea "shale grey powder coa"
type textarea "x"
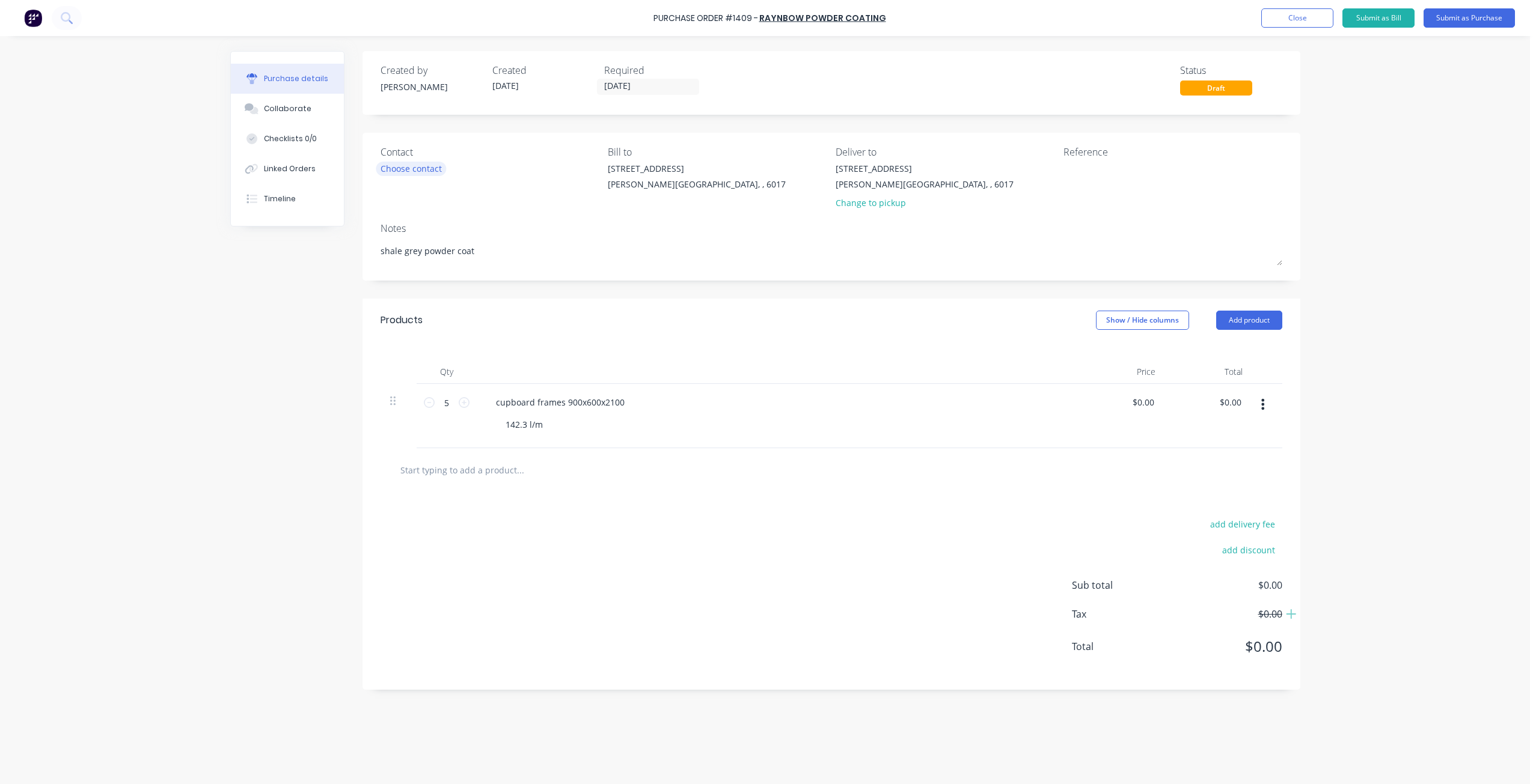
type textarea "shale grey powder coat"
type textarea "x"
type textarea "shale grey powder coat"
click at [429, 167] on div "Choose contact" at bounding box center [411, 168] width 62 height 12
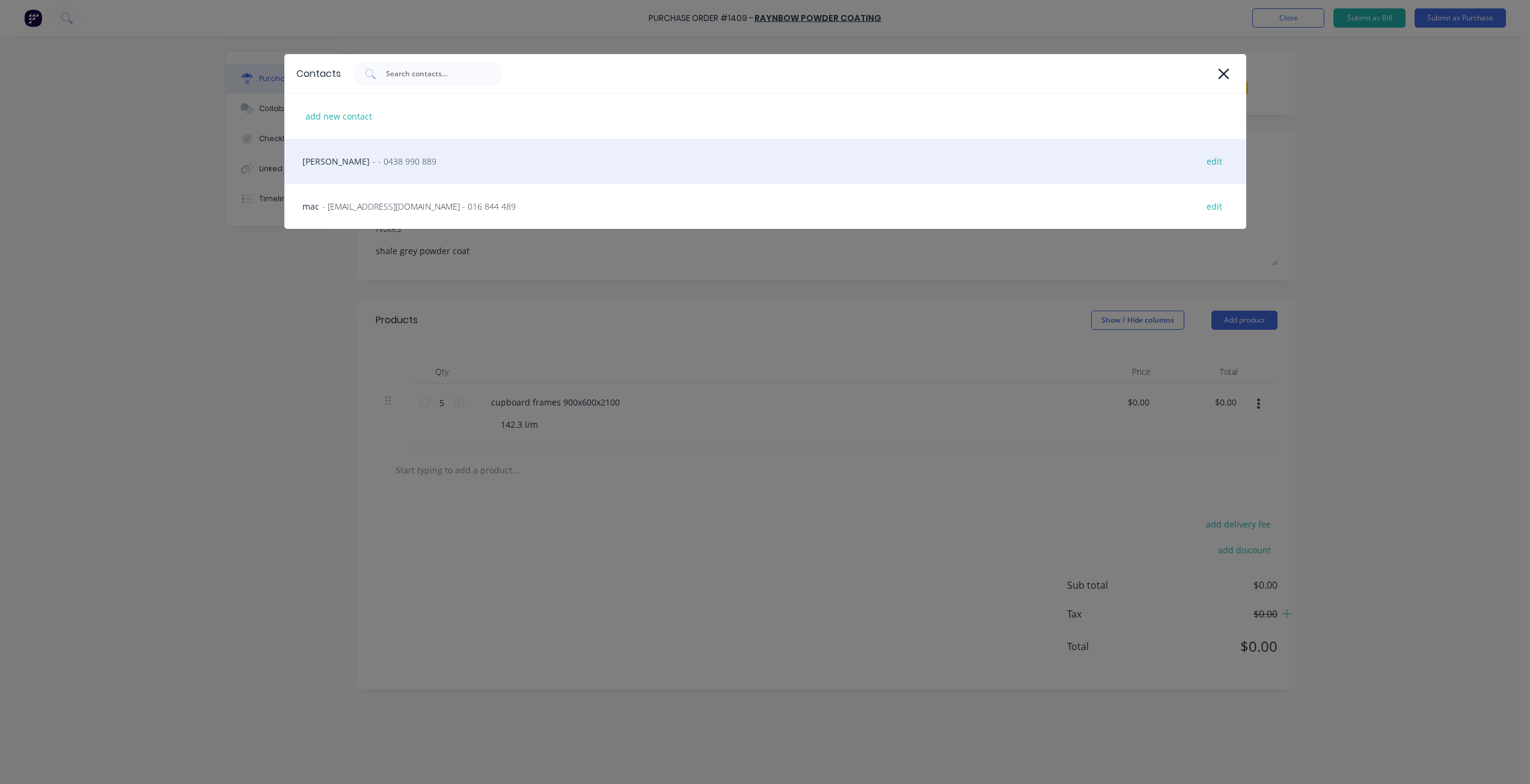
click at [427, 168] on div "andy - - 0438 990 889 edit" at bounding box center [765, 161] width 961 height 45
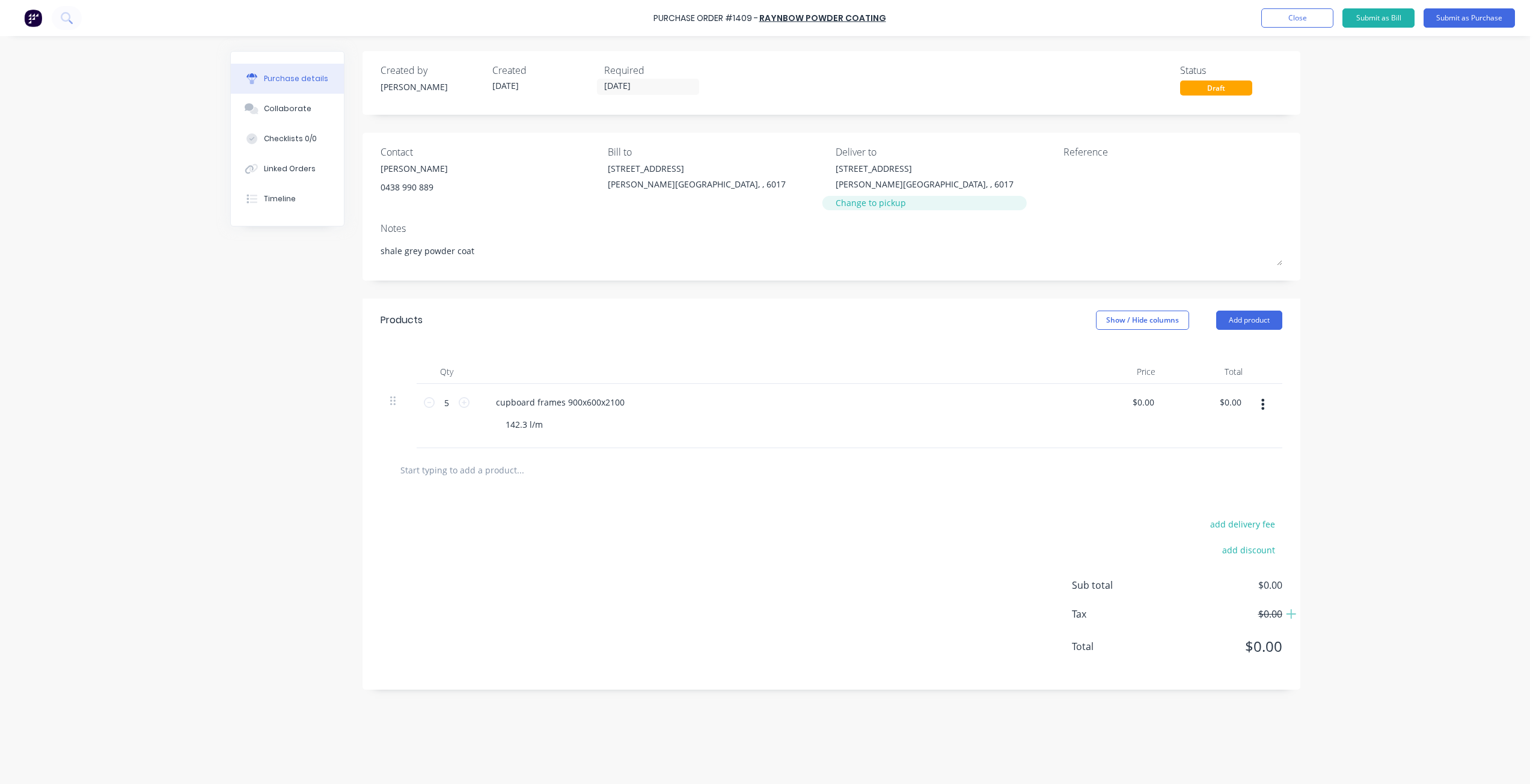
click at [863, 202] on div "Change to pickup" at bounding box center [925, 203] width 178 height 12
type textarea "x"
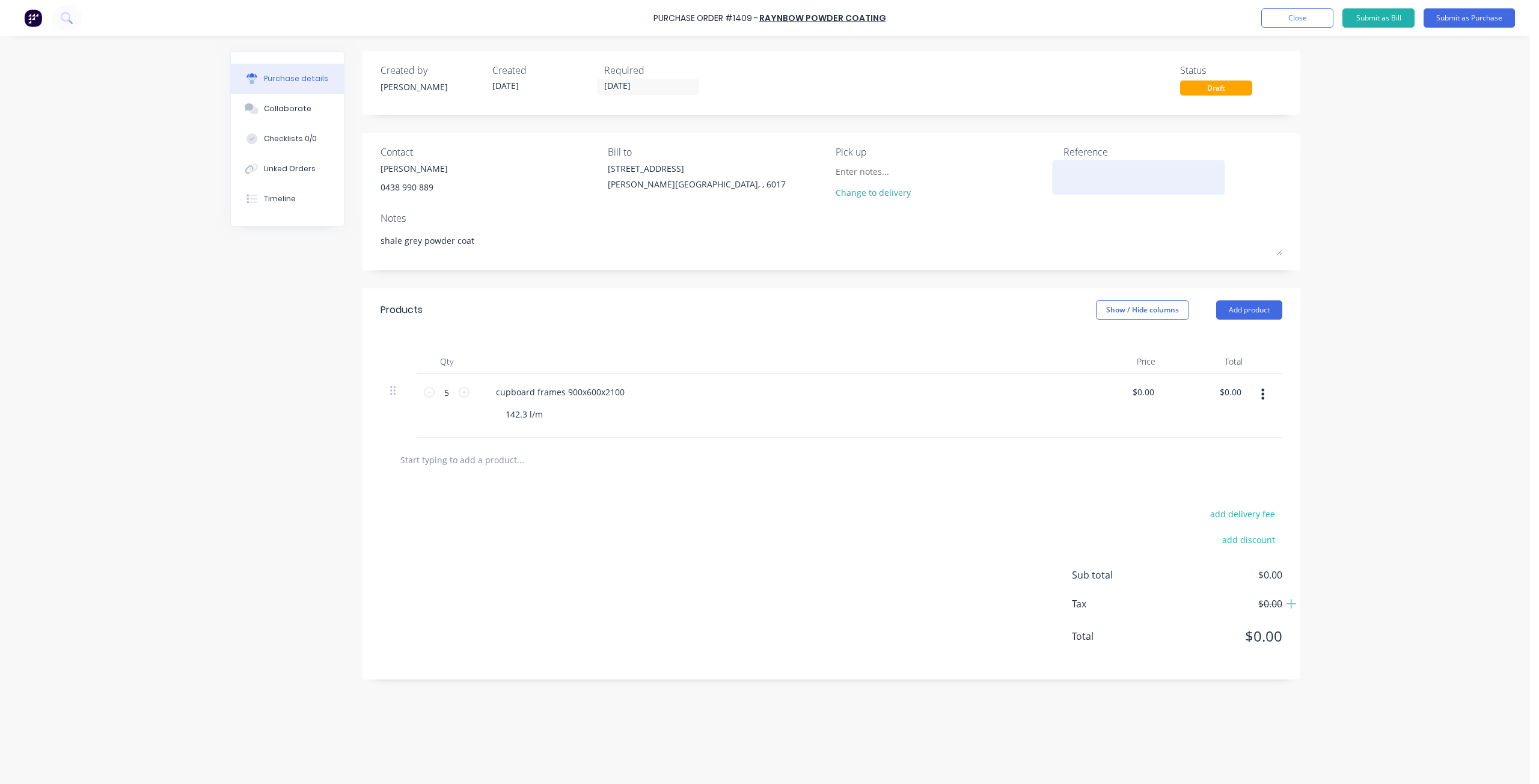
click at [1103, 176] on textarea at bounding box center [1138, 175] width 150 height 27
type textarea "gkm #1180"
type textarea "x"
type textarea "gkm #1180"
click at [663, 84] on input "[DATE]" at bounding box center [647, 87] width 101 height 15
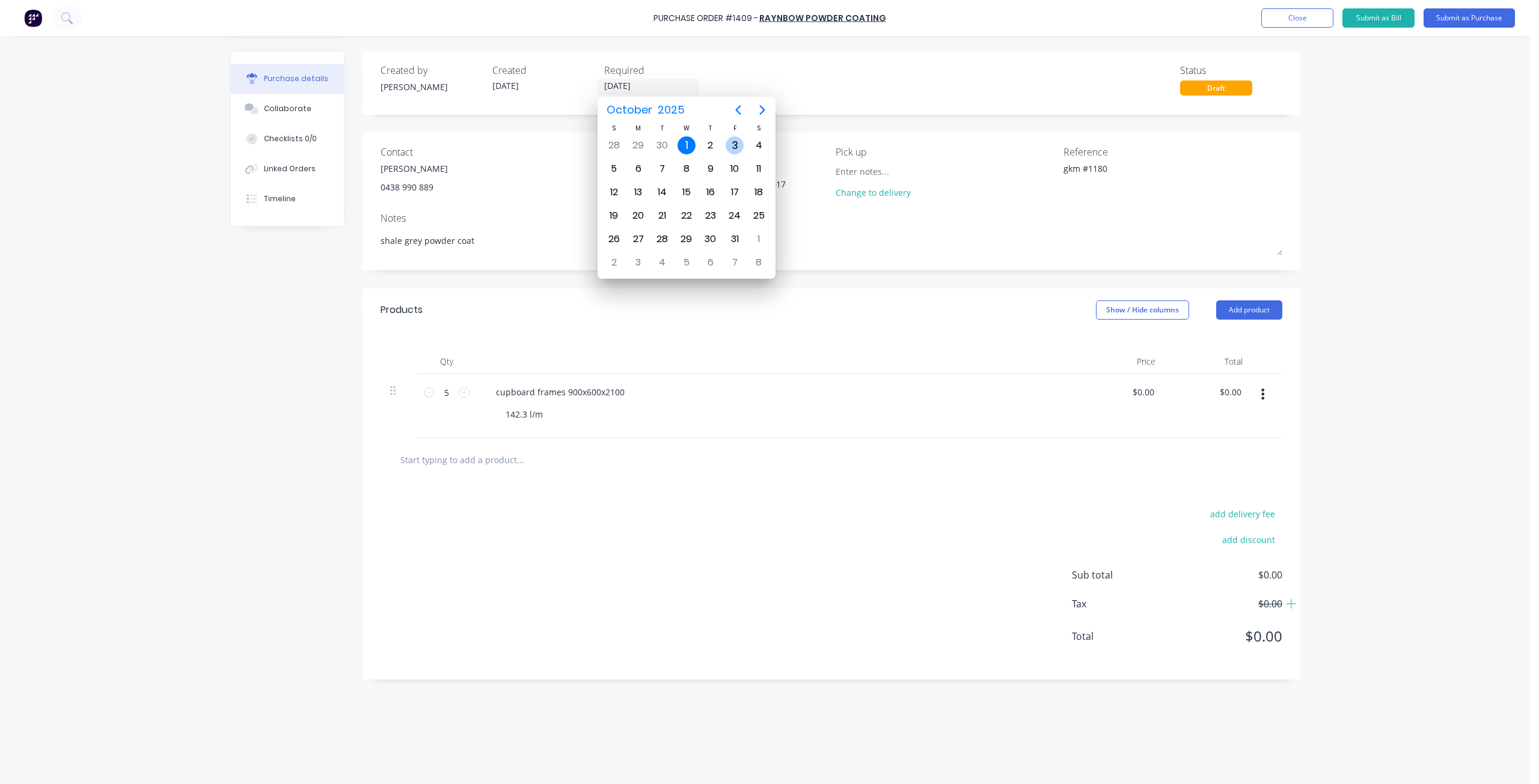
click at [732, 142] on div "3" at bounding box center [734, 145] width 18 height 18
type textarea "x"
type input "[DATE]"
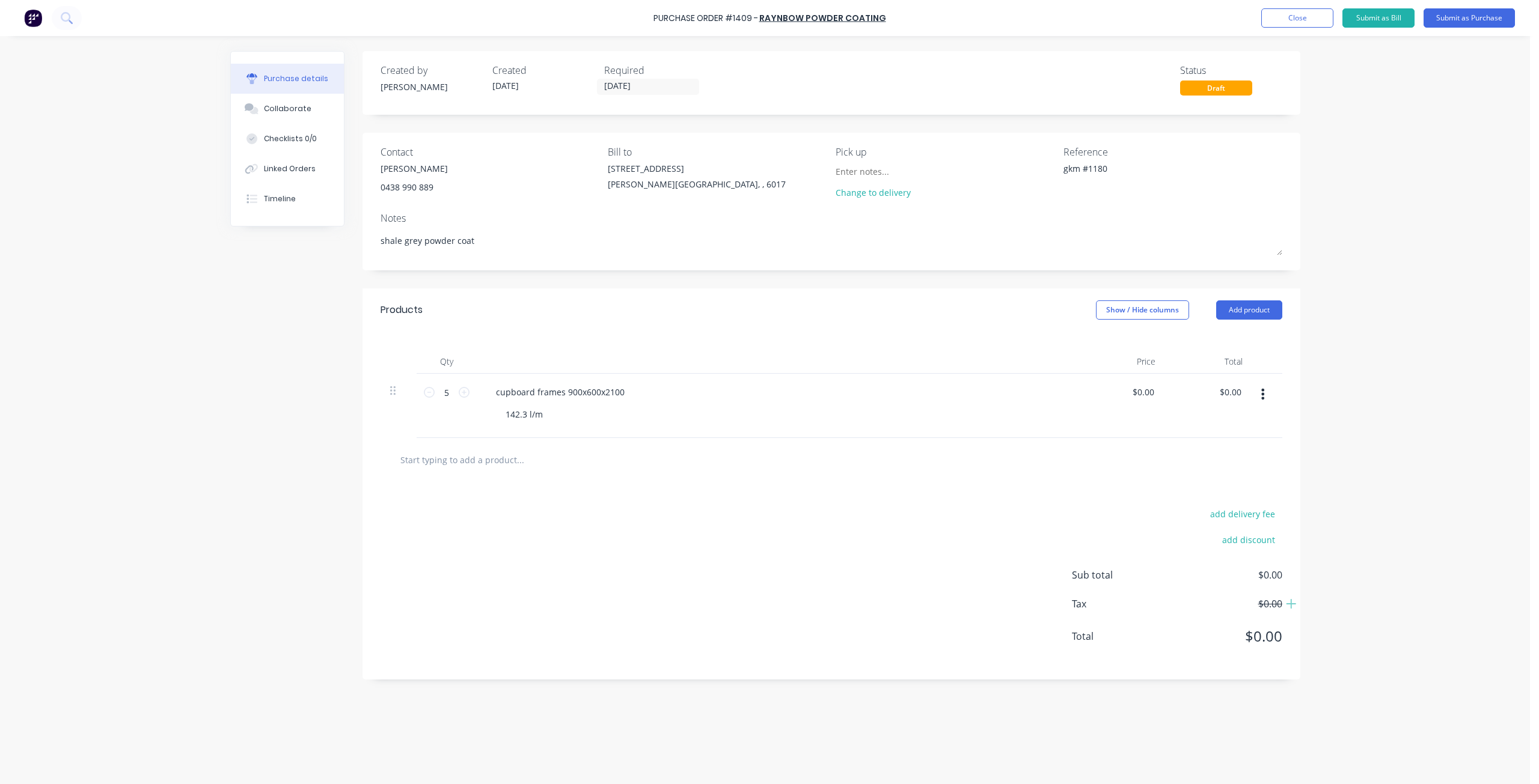
click at [1326, 107] on div "Purchase Order #1409 - raynbow powder coating Add product Close Submit as Bill …" at bounding box center [765, 392] width 1530 height 784
click at [1450, 23] on button "Submit as Purchase" at bounding box center [1468, 17] width 91 height 19
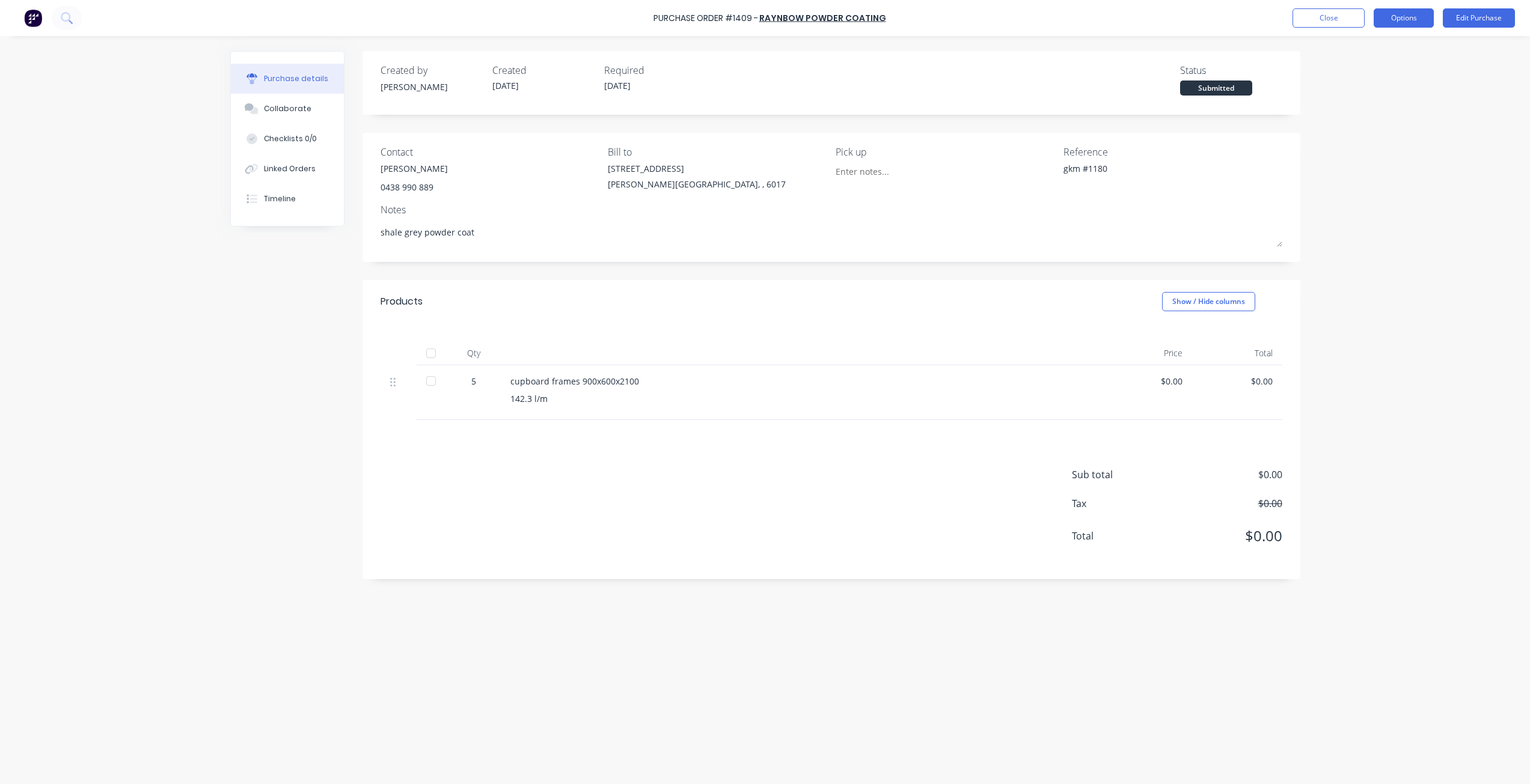
click at [1413, 18] on button "Options" at bounding box center [1403, 17] width 60 height 19
click at [1359, 55] on div "Print / Email" at bounding box center [1377, 48] width 93 height 17
click at [1365, 98] on div "Without pricing" at bounding box center [1377, 97] width 93 height 17
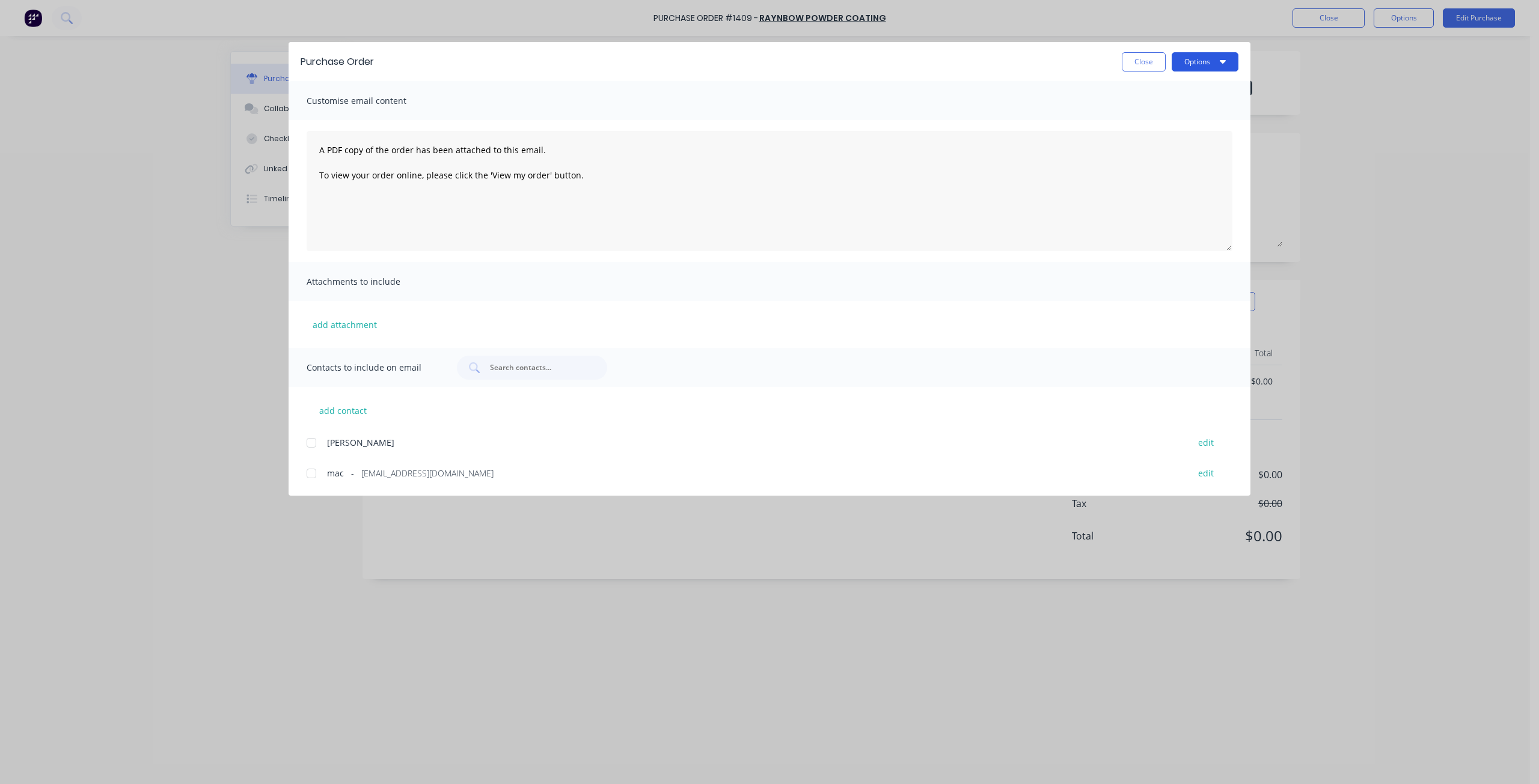
click at [1187, 60] on button "Options" at bounding box center [1204, 62] width 66 height 19
click at [1171, 115] on div "Print" at bounding box center [1181, 116] width 93 height 17
click at [1134, 62] on button "Close" at bounding box center [1143, 62] width 43 height 19
type textarea "x"
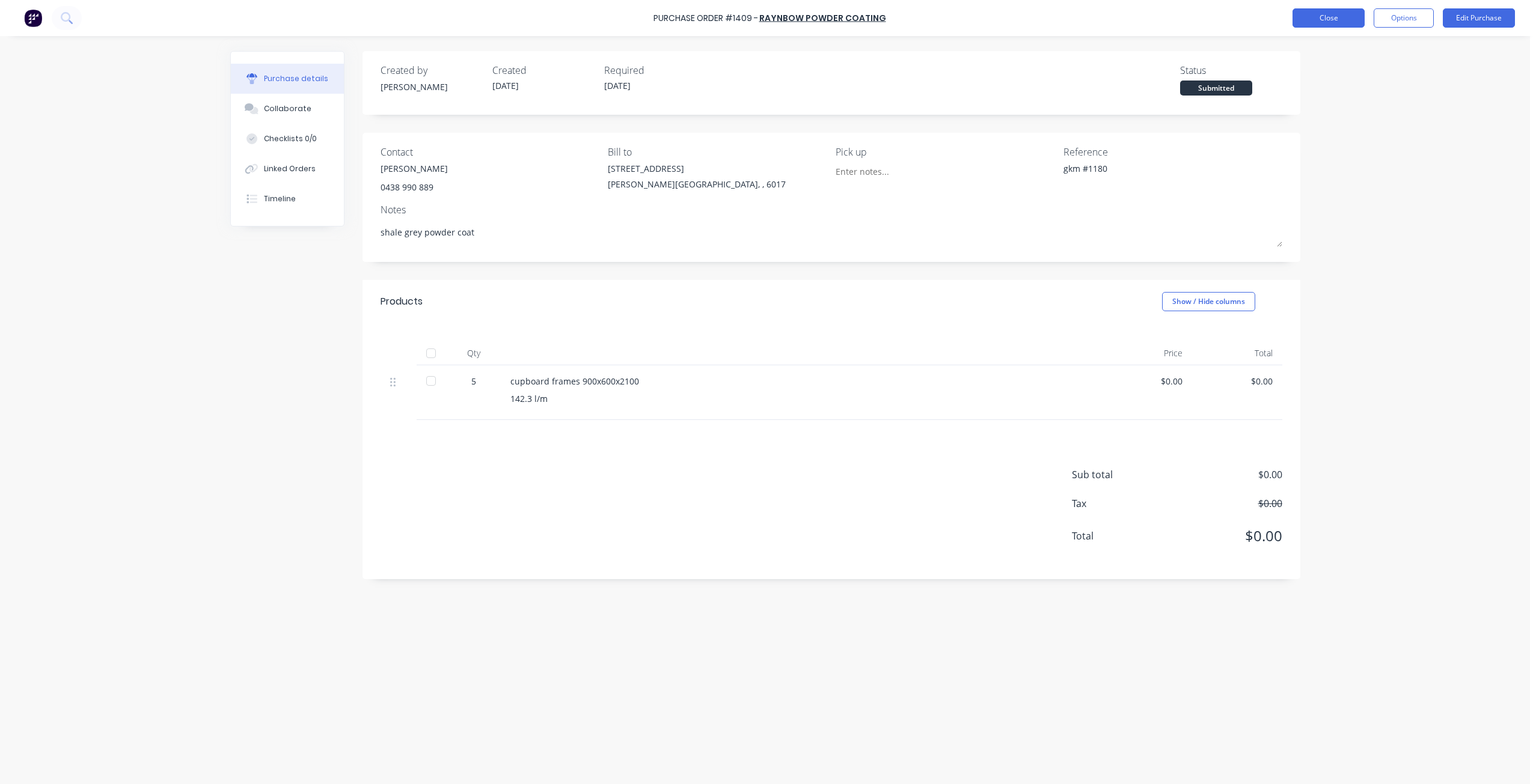
click at [1318, 23] on button "Close" at bounding box center [1328, 17] width 72 height 19
